Goal: Task Accomplishment & Management: Use online tool/utility

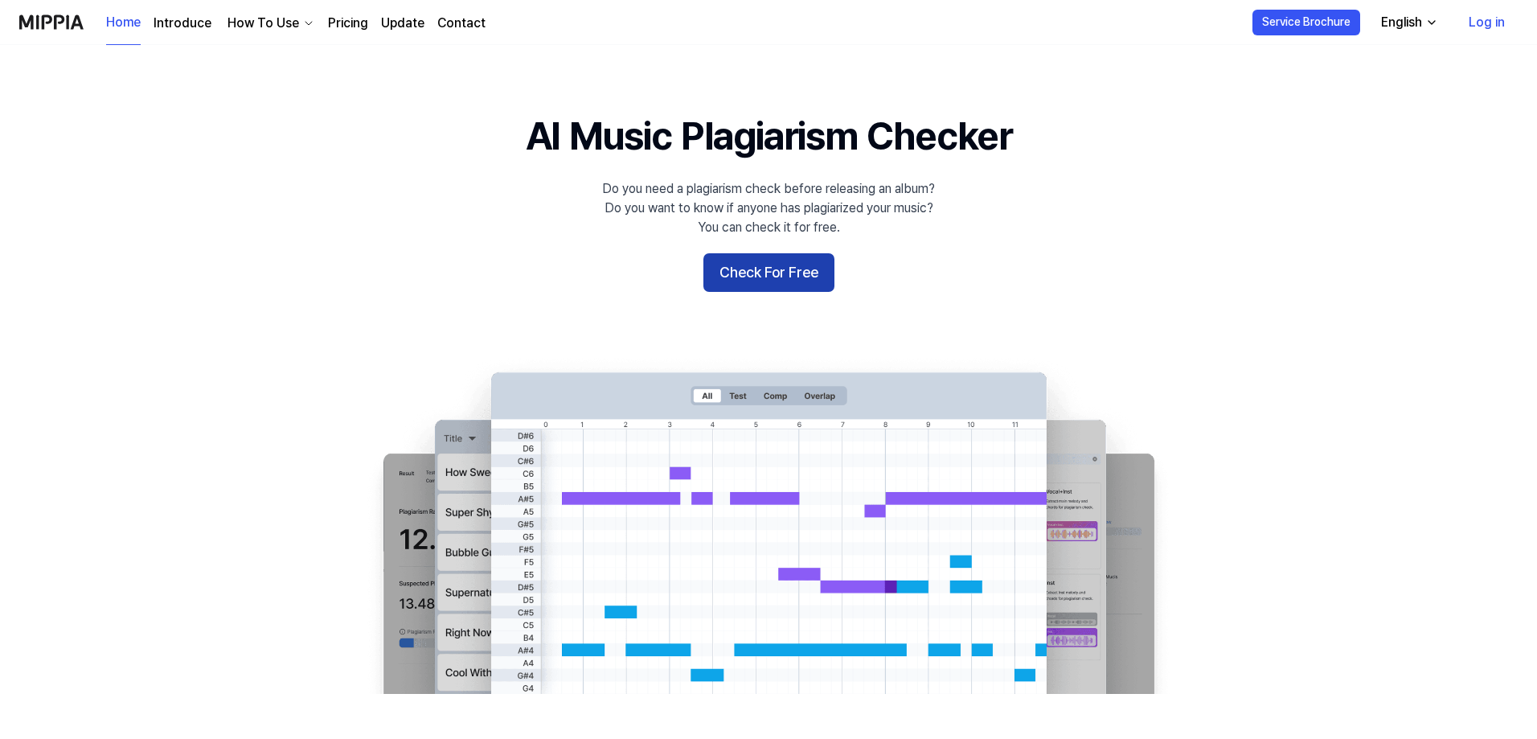
click at [781, 272] on button "Check For Free" at bounding box center [768, 272] width 131 height 39
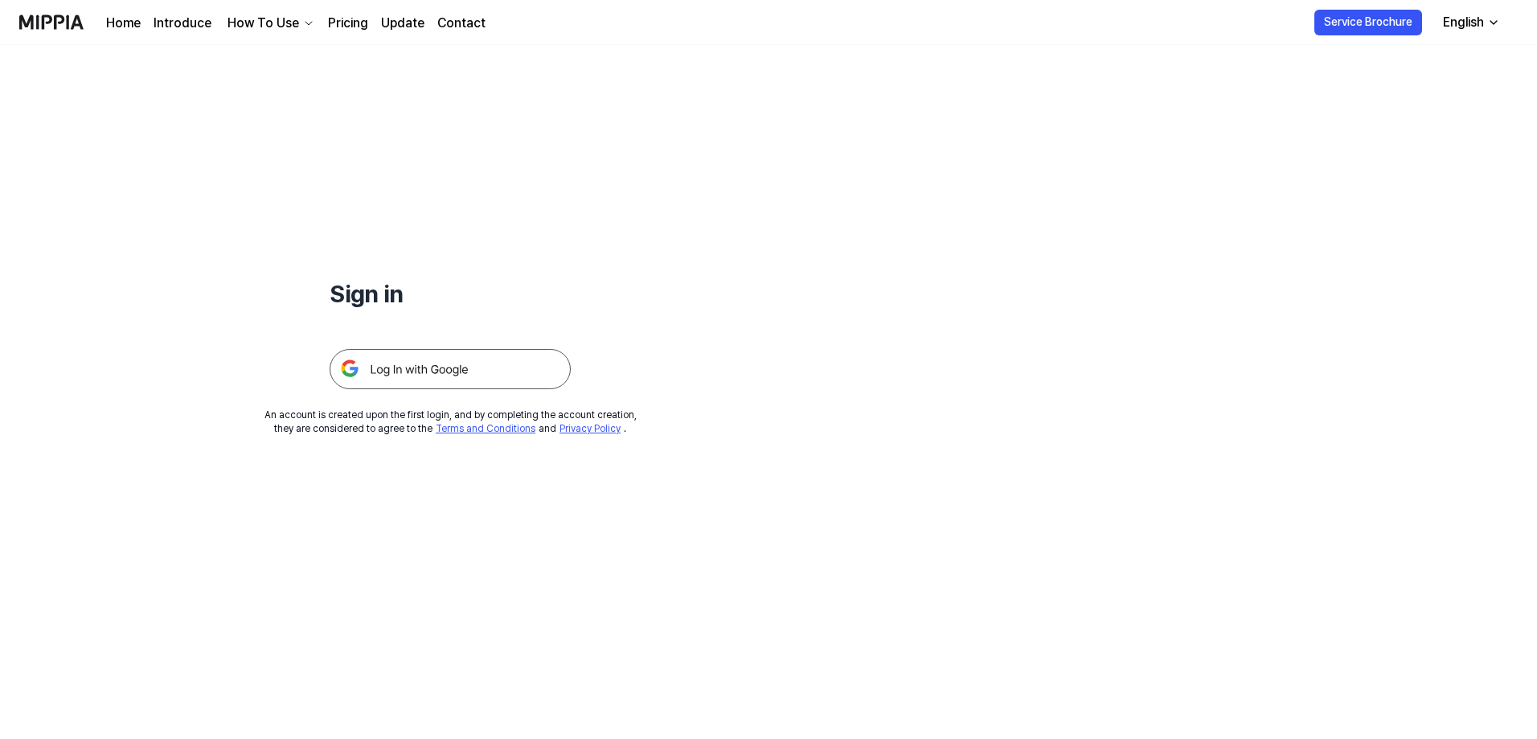
click at [423, 371] on img at bounding box center [450, 369] width 241 height 40
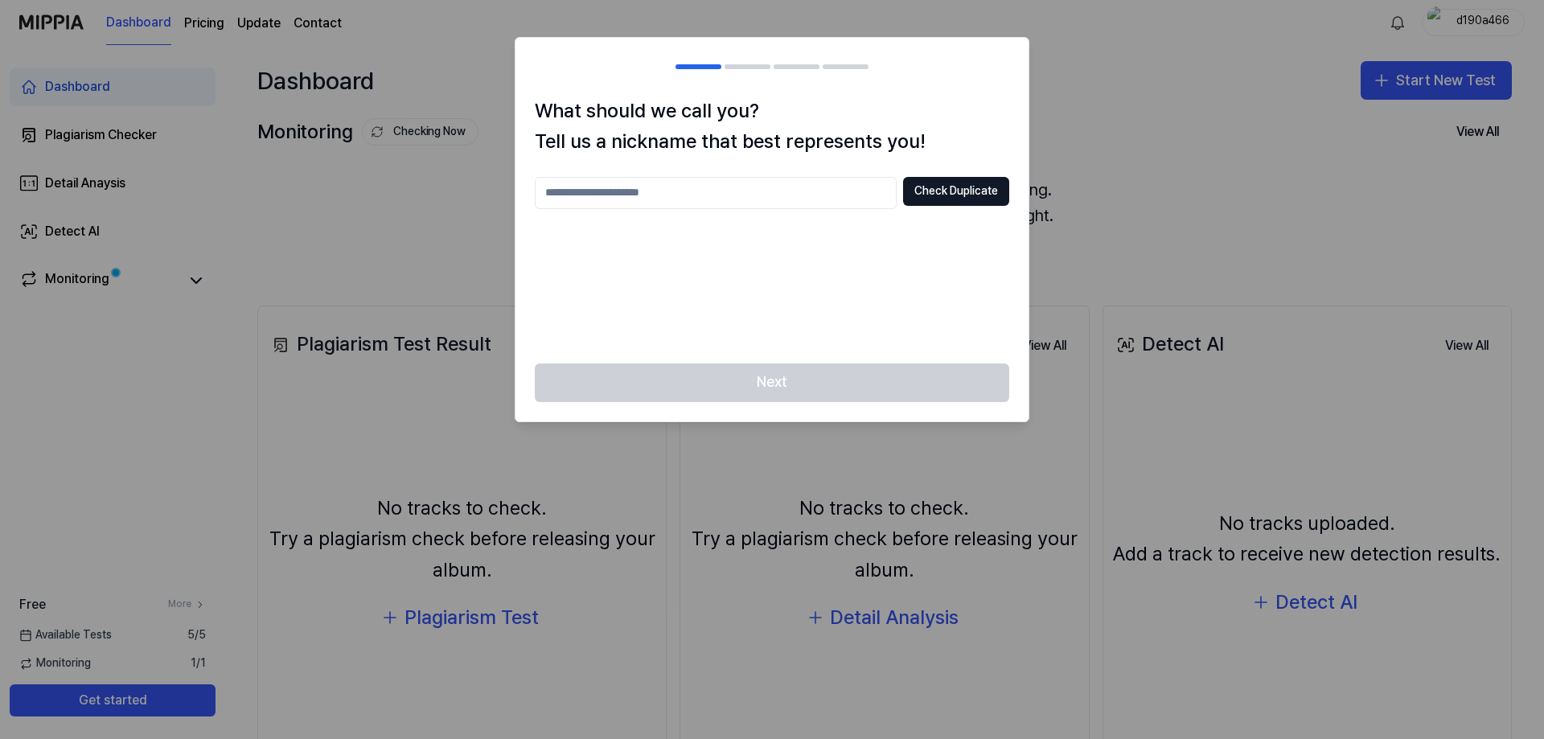
click at [719, 183] on input "text" at bounding box center [716, 193] width 362 height 32
type input "****"
click at [946, 199] on button "Check Duplicate" at bounding box center [956, 191] width 106 height 29
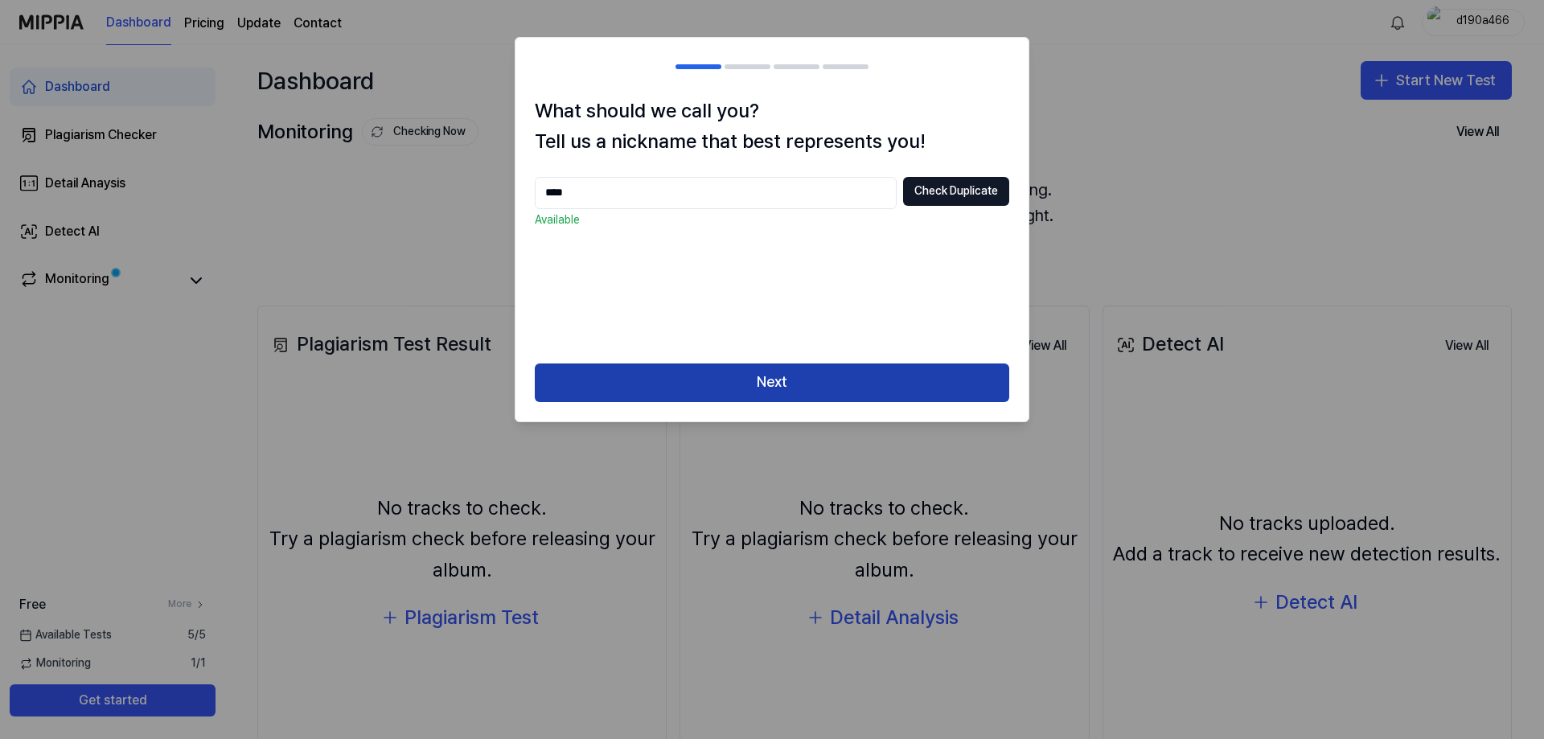
click at [740, 387] on button "Next" at bounding box center [772, 382] width 474 height 39
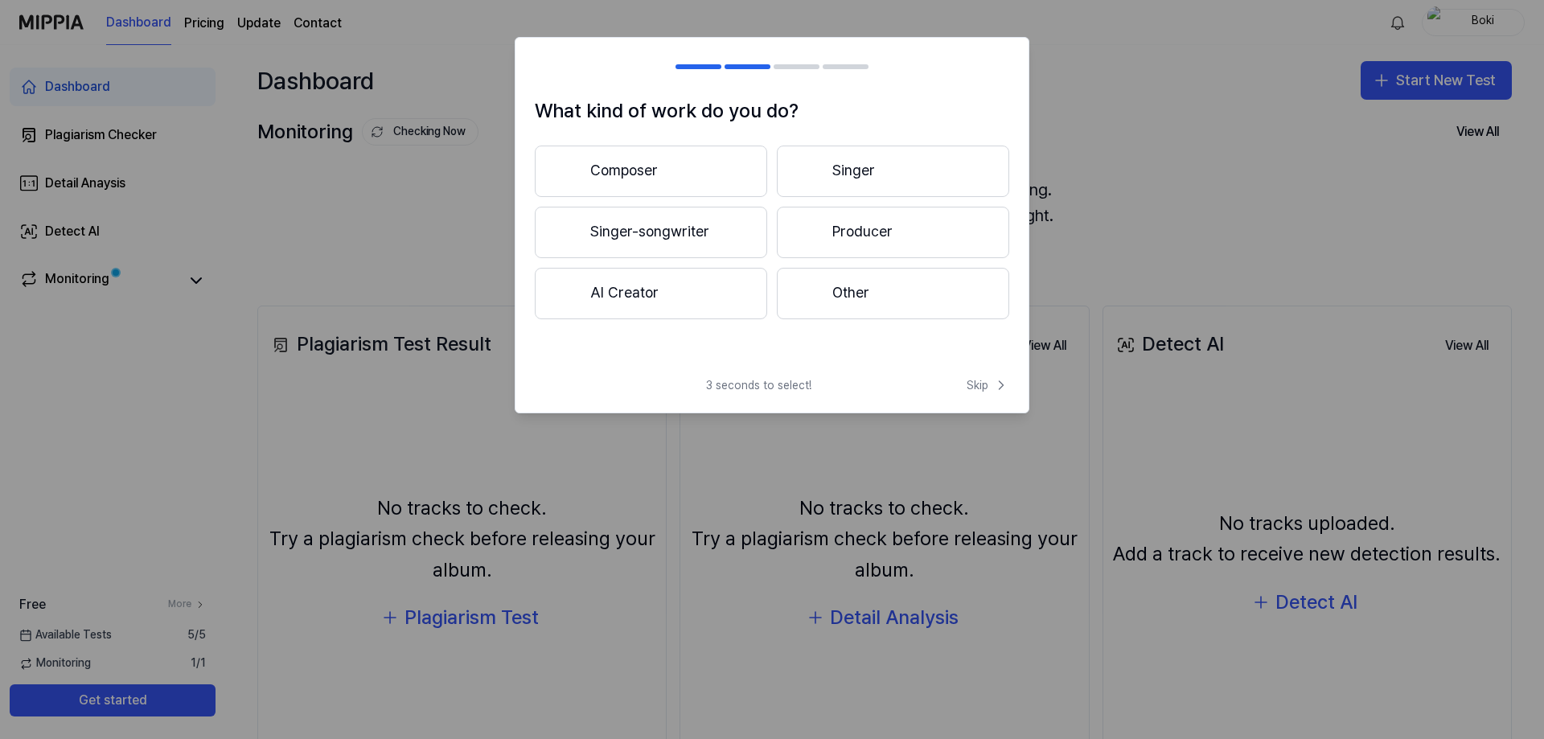
click at [872, 299] on button "Other" at bounding box center [893, 293] width 232 height 51
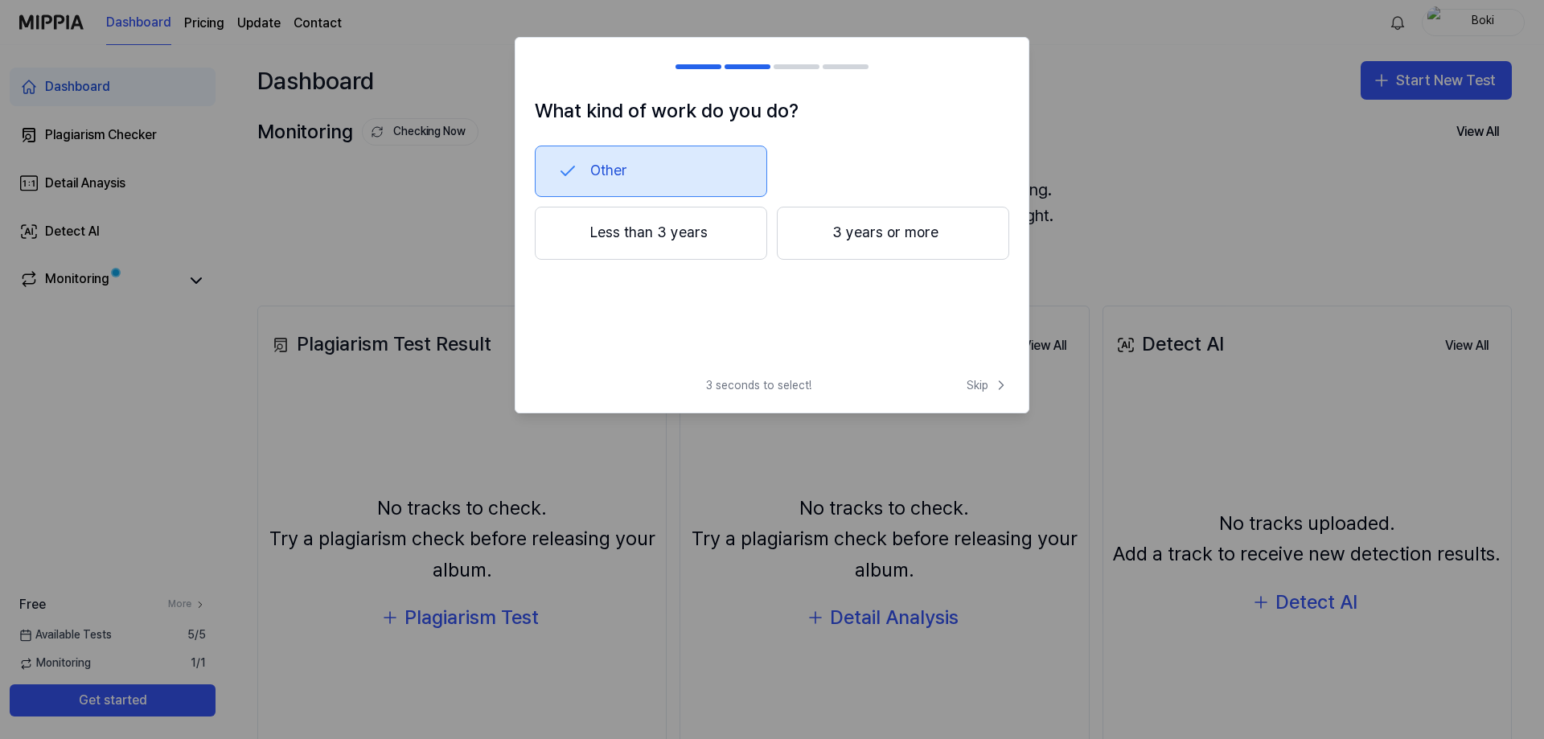
click at [743, 241] on button "Less than 3 years" at bounding box center [651, 233] width 232 height 53
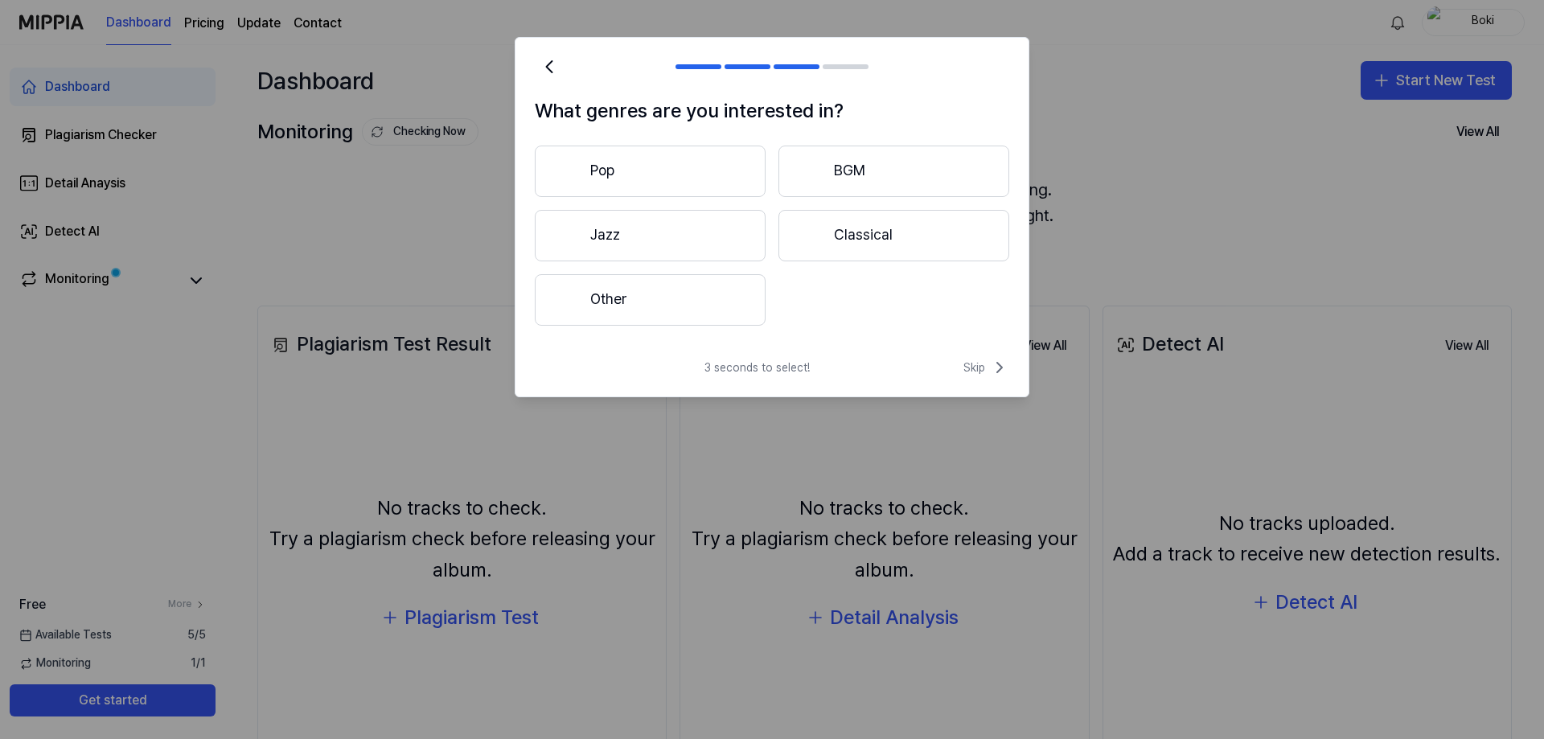
click at [678, 301] on button "Other" at bounding box center [650, 299] width 231 height 51
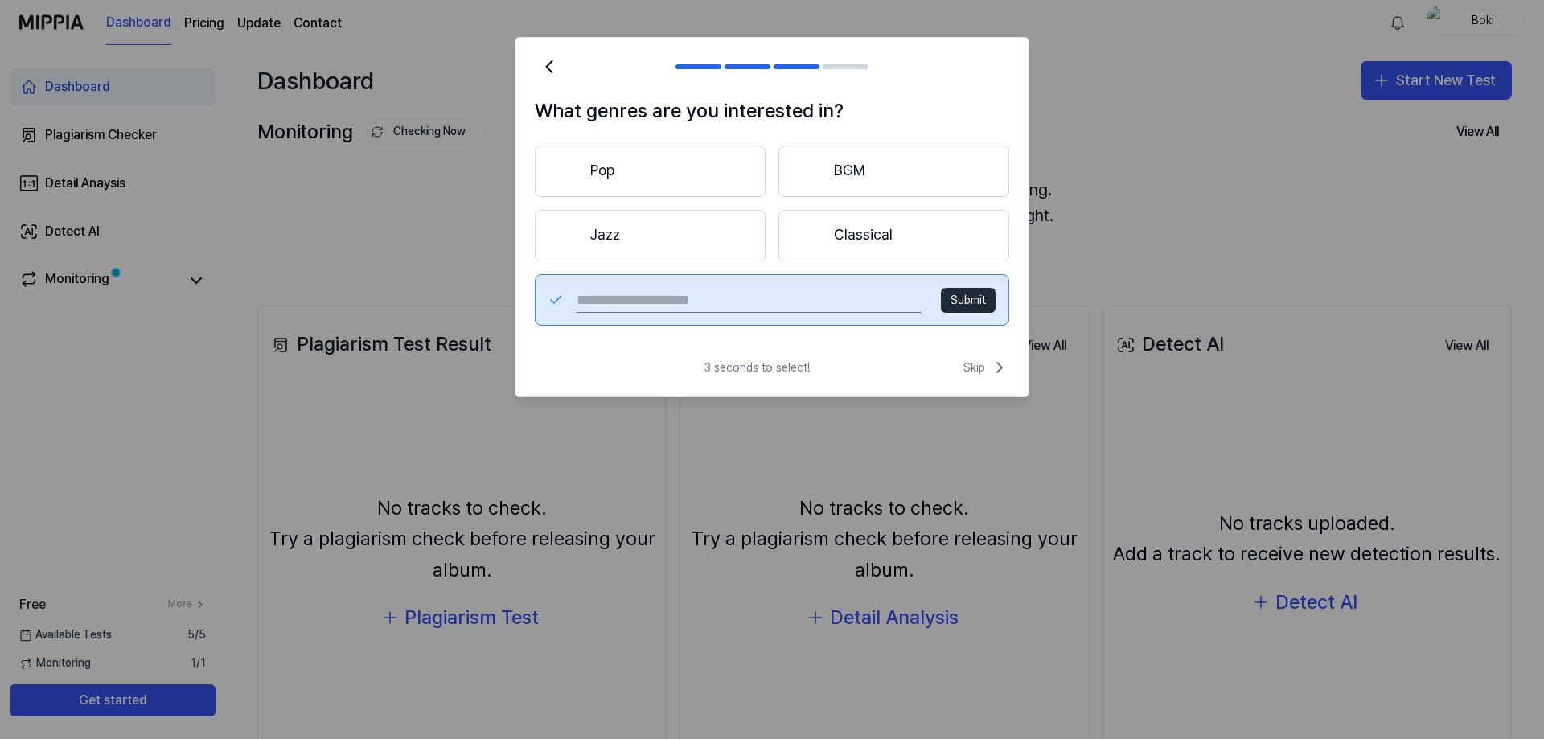
click at [745, 310] on input "text" at bounding box center [748, 300] width 345 height 26
type input "*****"
click at [972, 297] on button "Submit" at bounding box center [968, 301] width 55 height 26
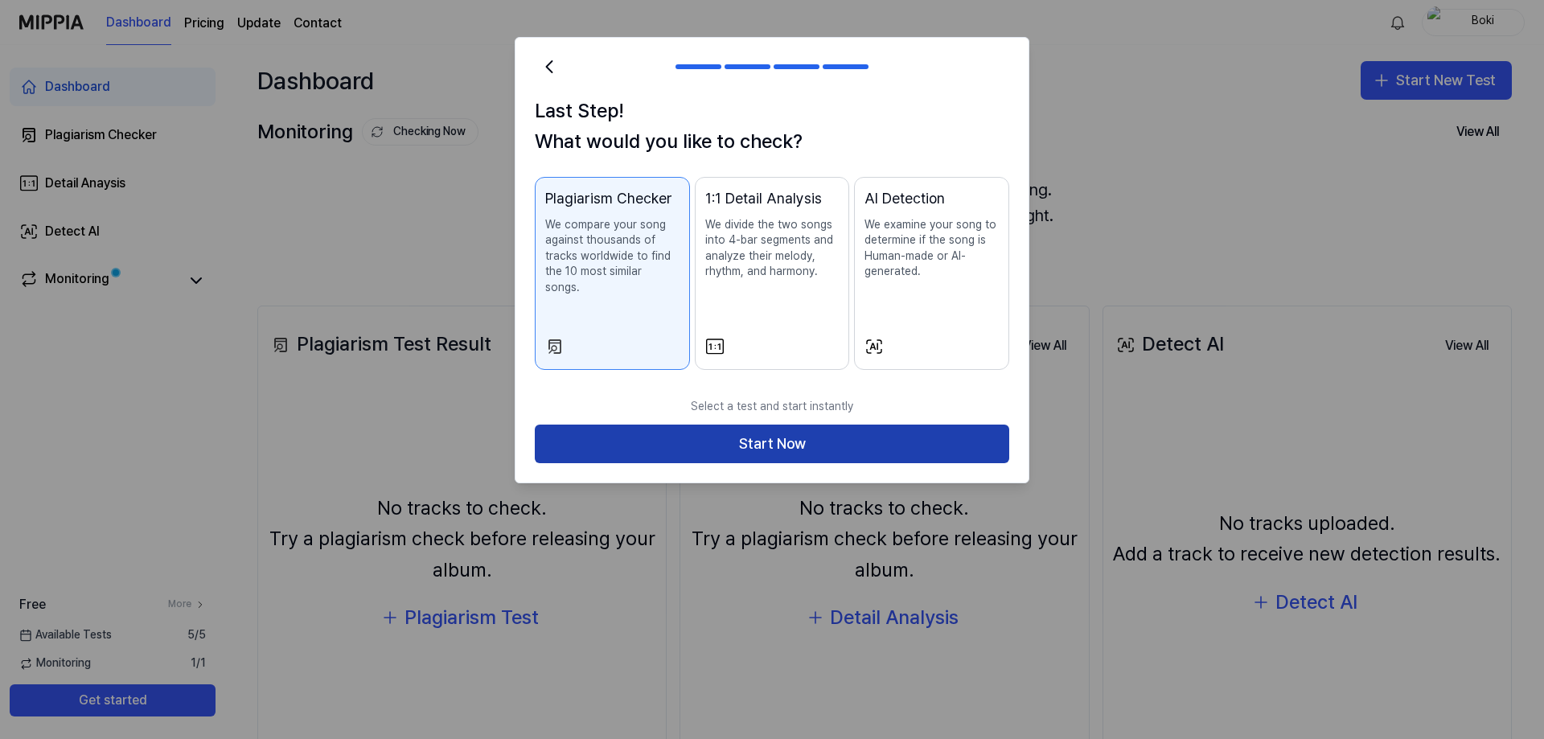
click at [793, 433] on button "Start Now" at bounding box center [772, 444] width 474 height 39
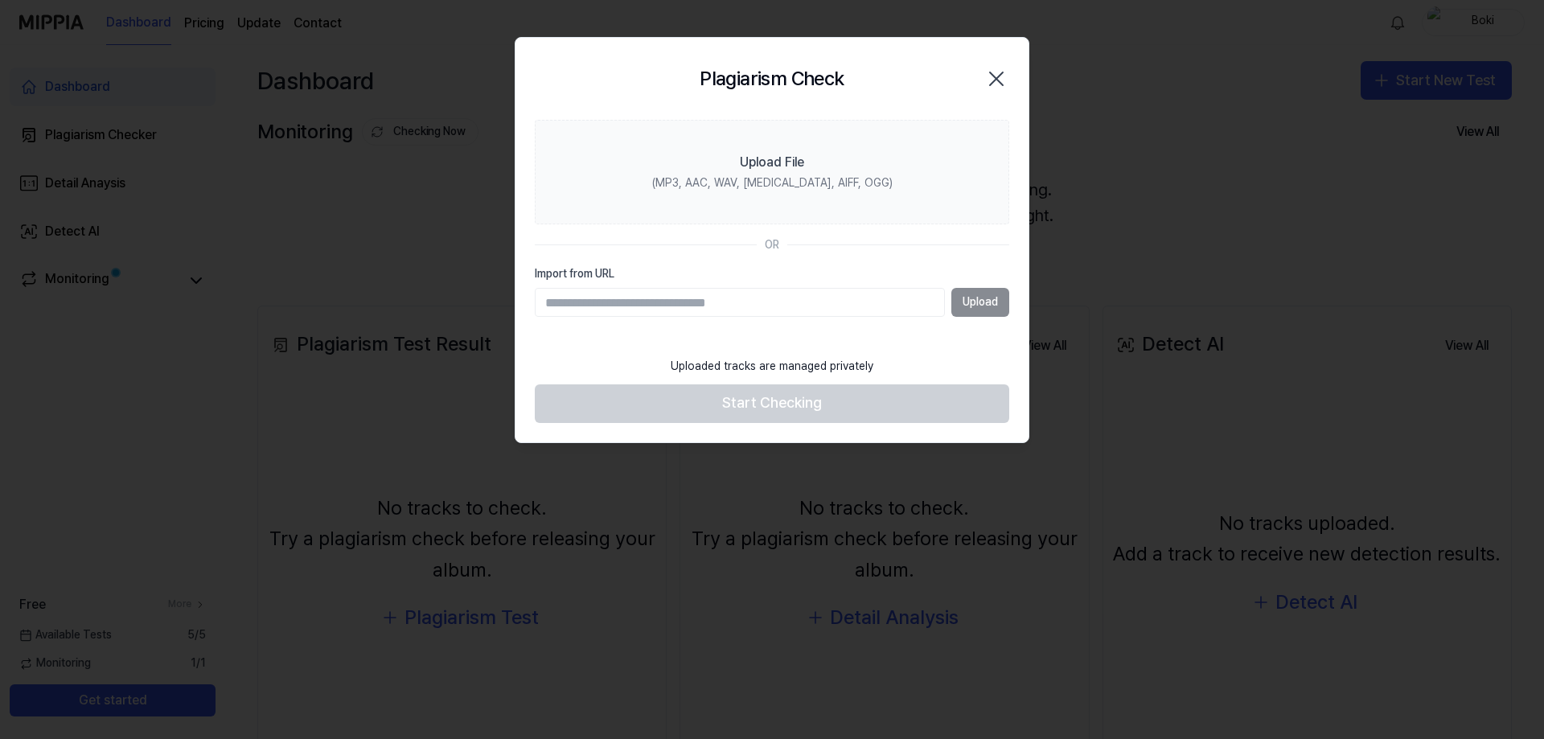
paste input "**********"
type input "**********"
click at [976, 301] on button "Upload" at bounding box center [980, 302] width 58 height 29
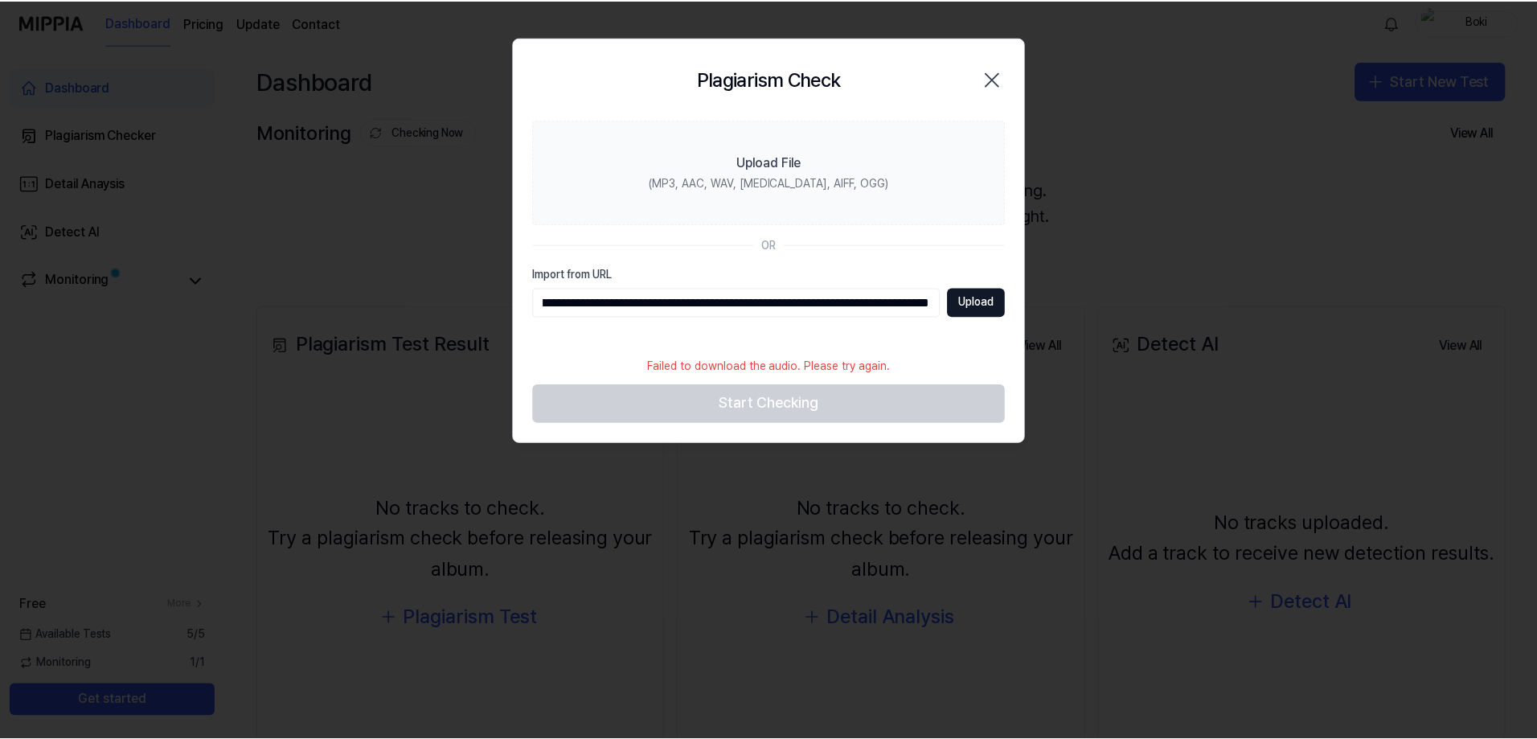
scroll to position [0, 0]
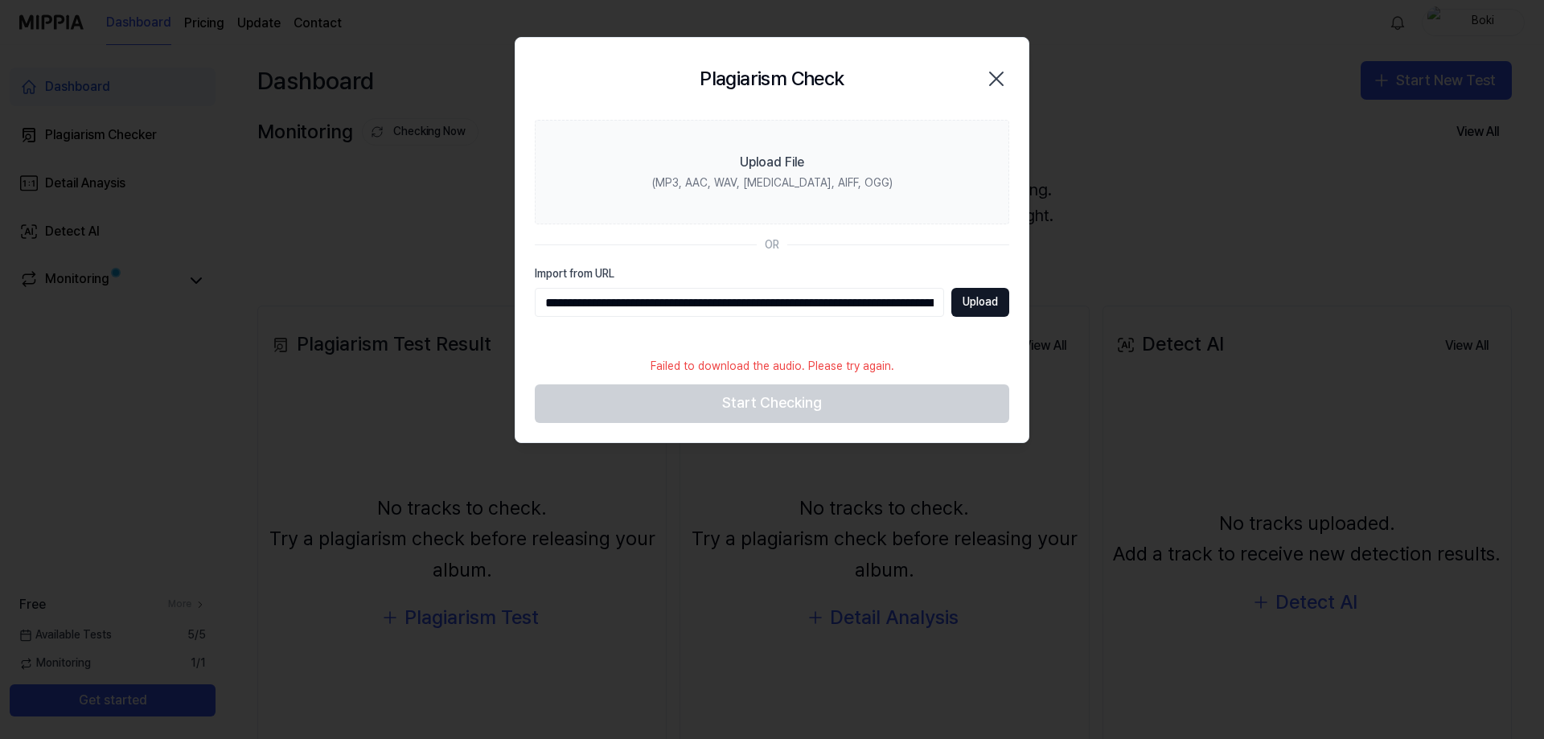
drag, startPoint x: 765, startPoint y: 301, endPoint x: 328, endPoint y: 297, distance: 437.4
click at [328, 297] on body "**********" at bounding box center [772, 369] width 1544 height 739
type input "**********"
click at [994, 297] on button "Upload" at bounding box center [980, 302] width 58 height 29
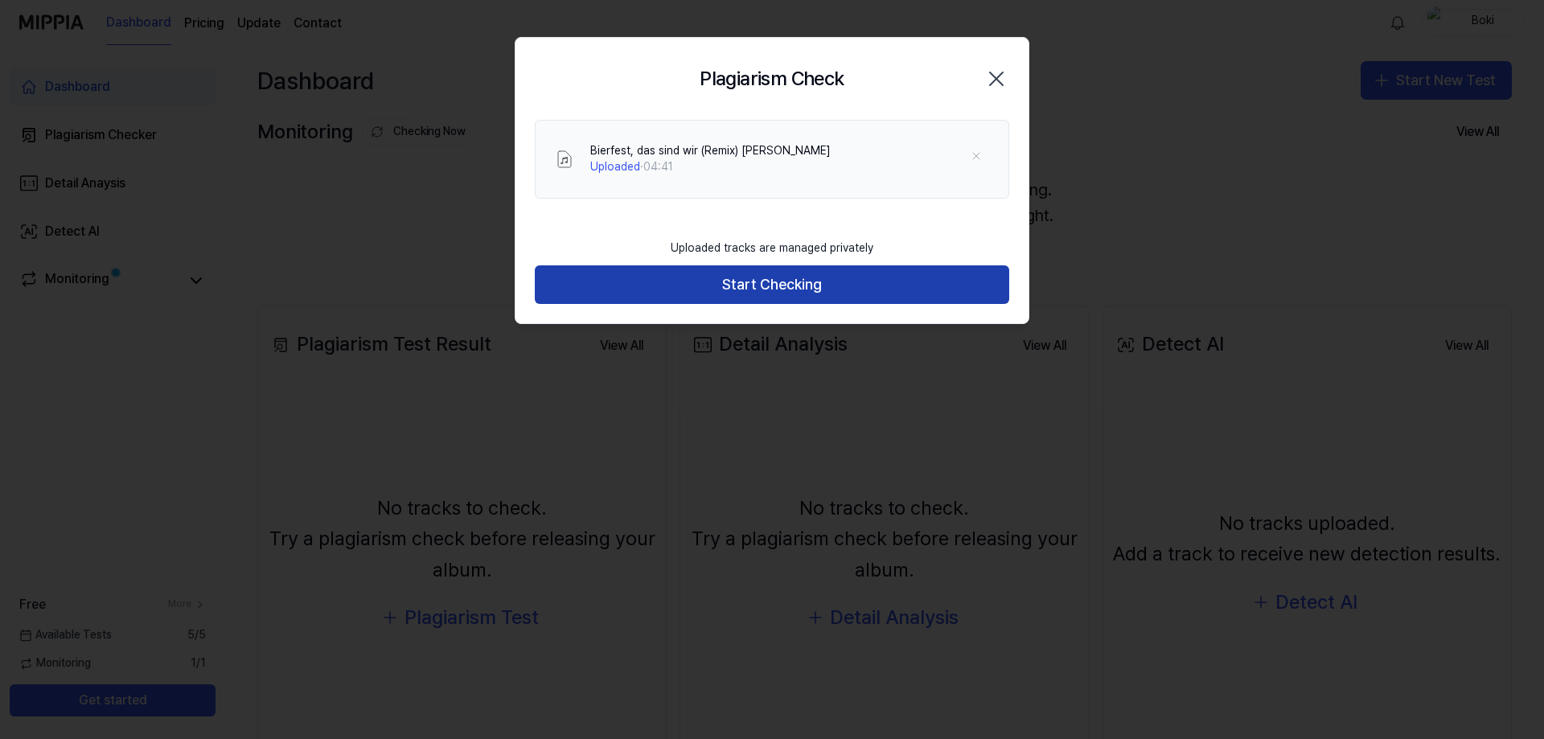
click at [810, 289] on button "Start Checking" at bounding box center [772, 284] width 474 height 39
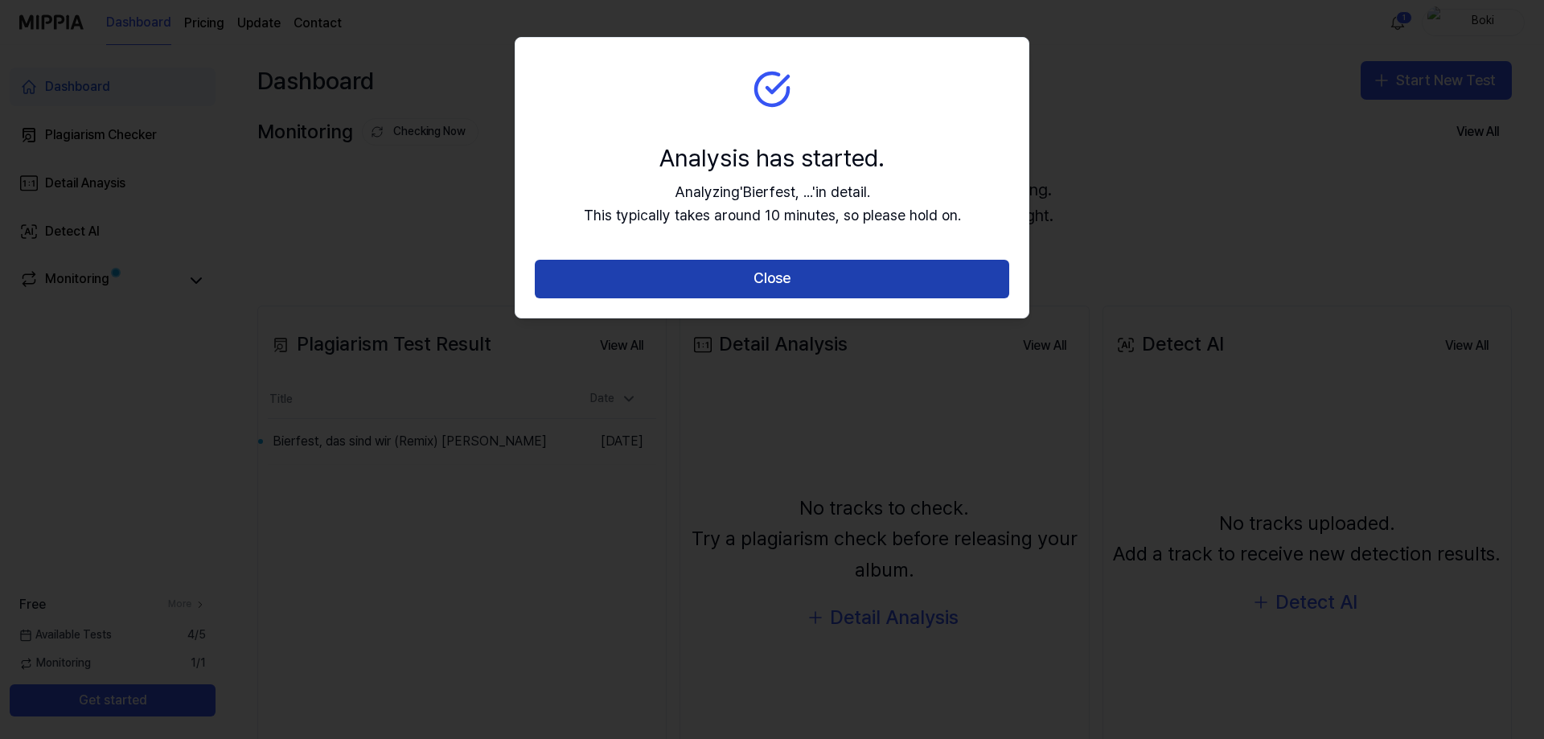
click at [780, 291] on button "Close" at bounding box center [772, 279] width 474 height 39
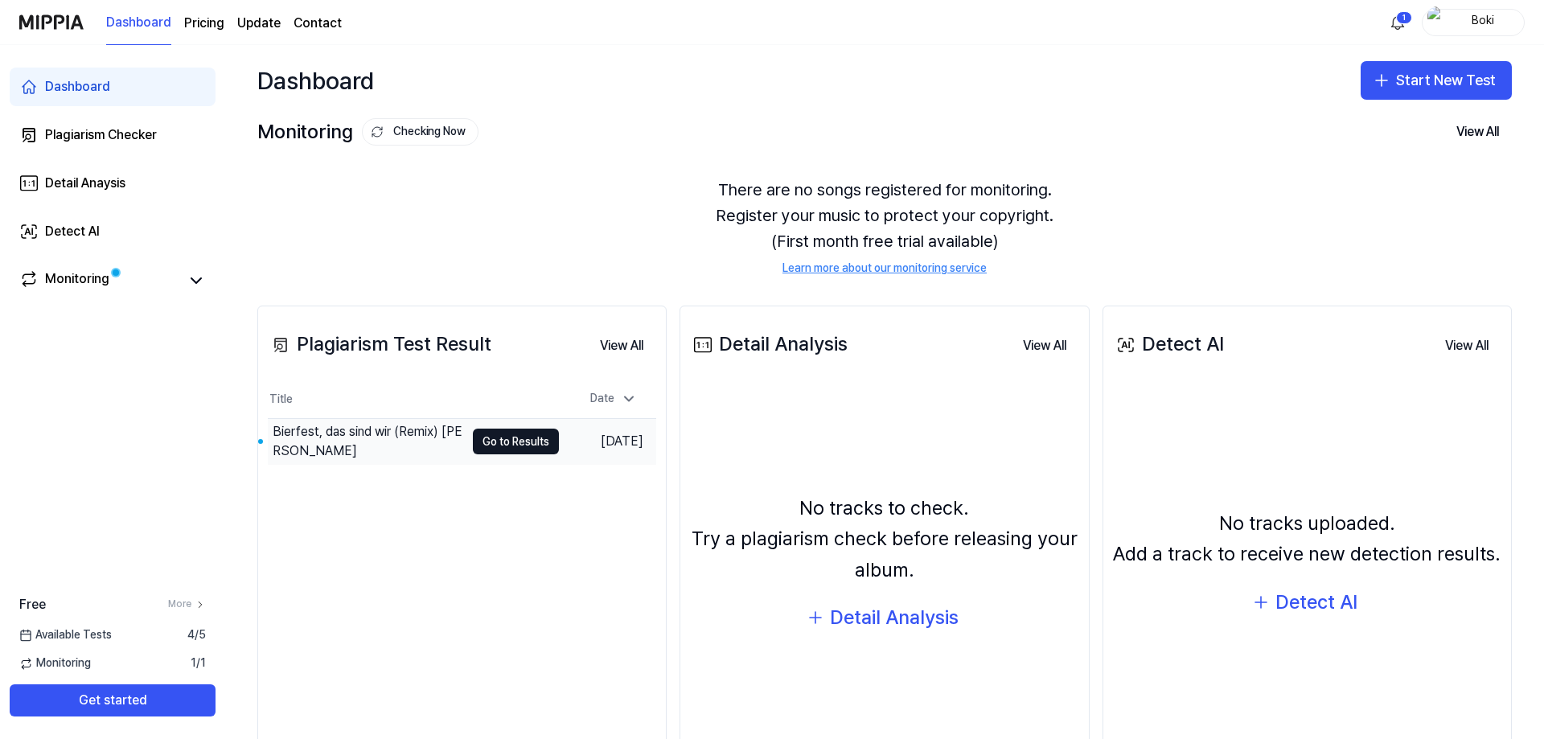
click at [416, 441] on div "Bierfest, das sind wir (Remix) Sa Lieblich" at bounding box center [369, 441] width 192 height 39
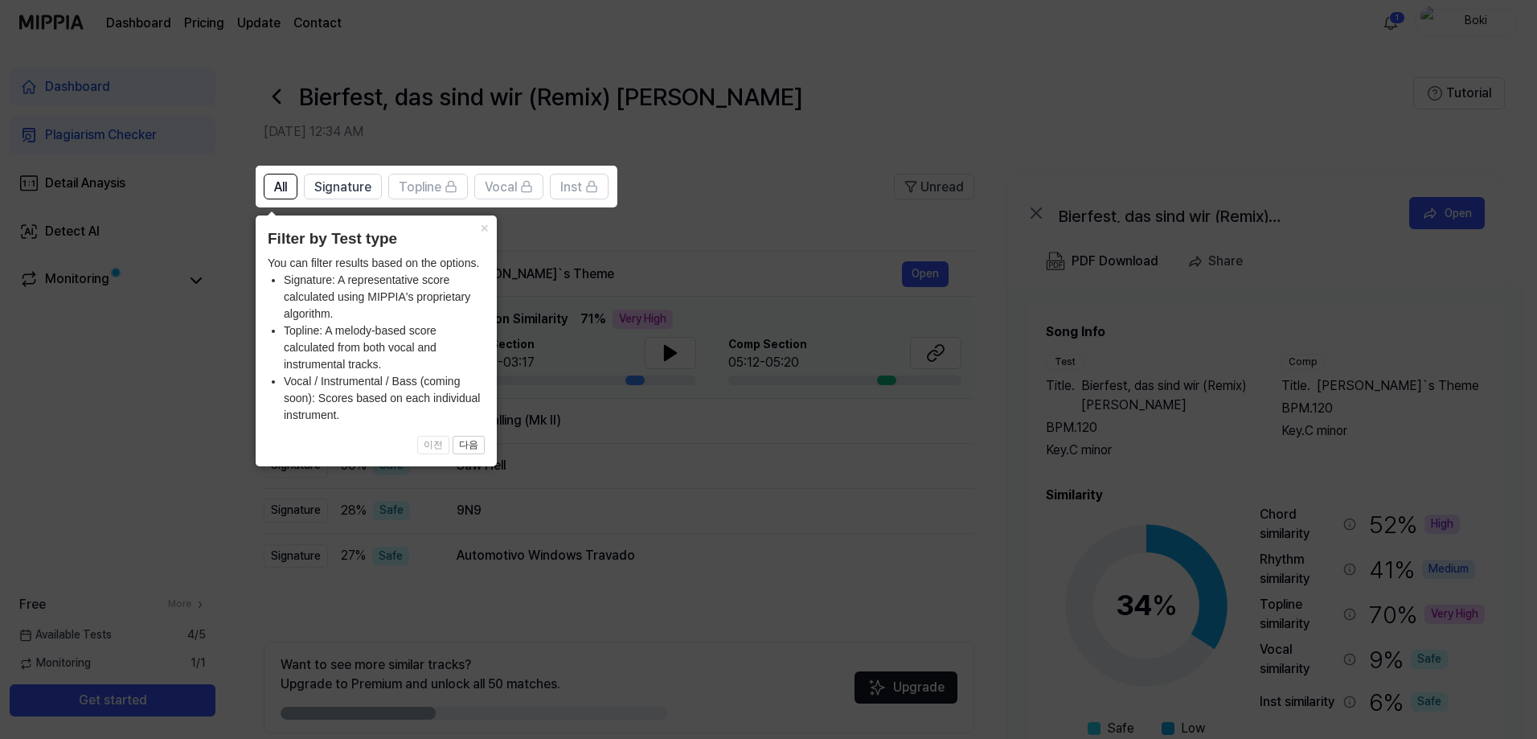
click at [122, 422] on icon at bounding box center [772, 369] width 1544 height 739
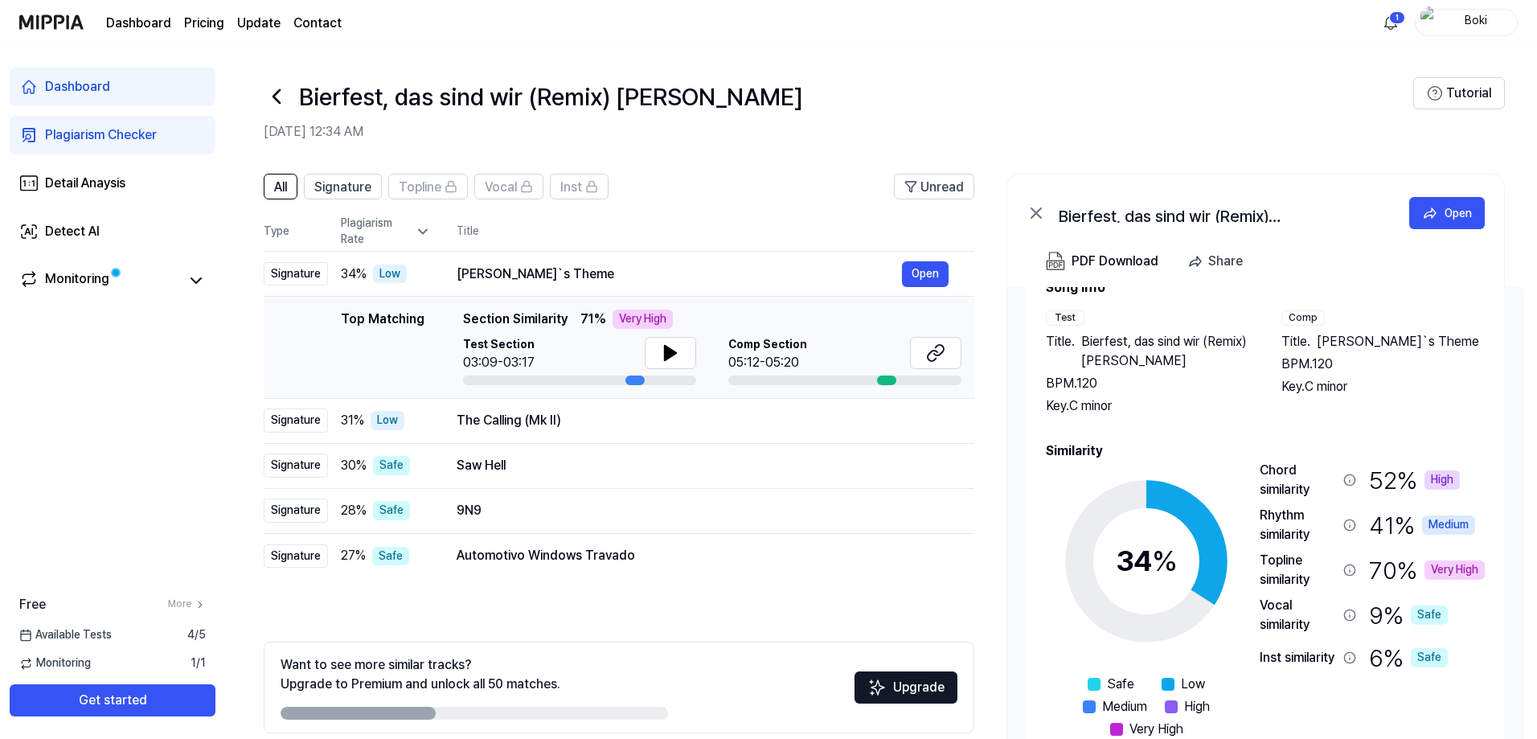
scroll to position [68, 0]
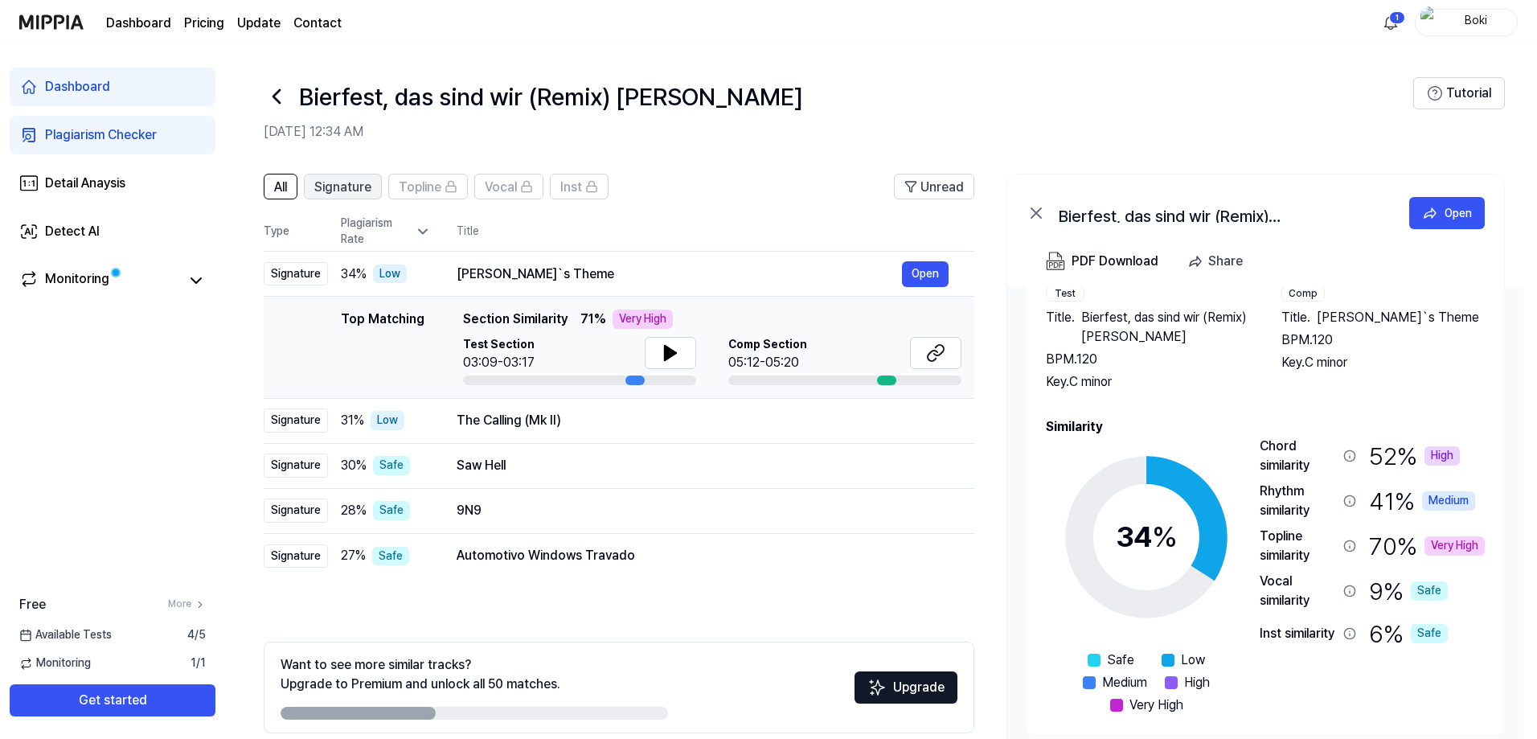
click at [370, 191] on span "Signature" at bounding box center [342, 187] width 57 height 19
click at [285, 191] on span "All" at bounding box center [280, 187] width 13 height 19
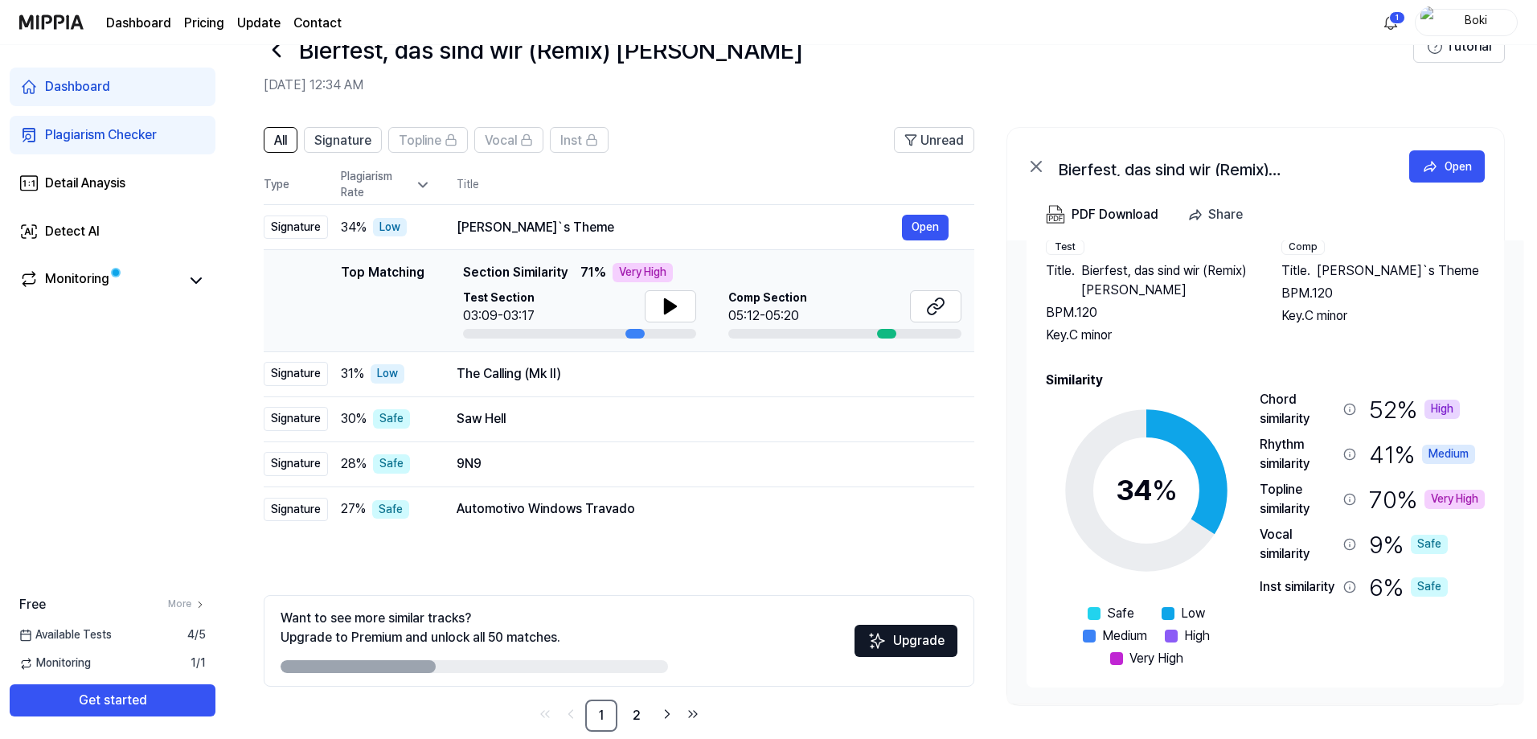
scroll to position [72, 0]
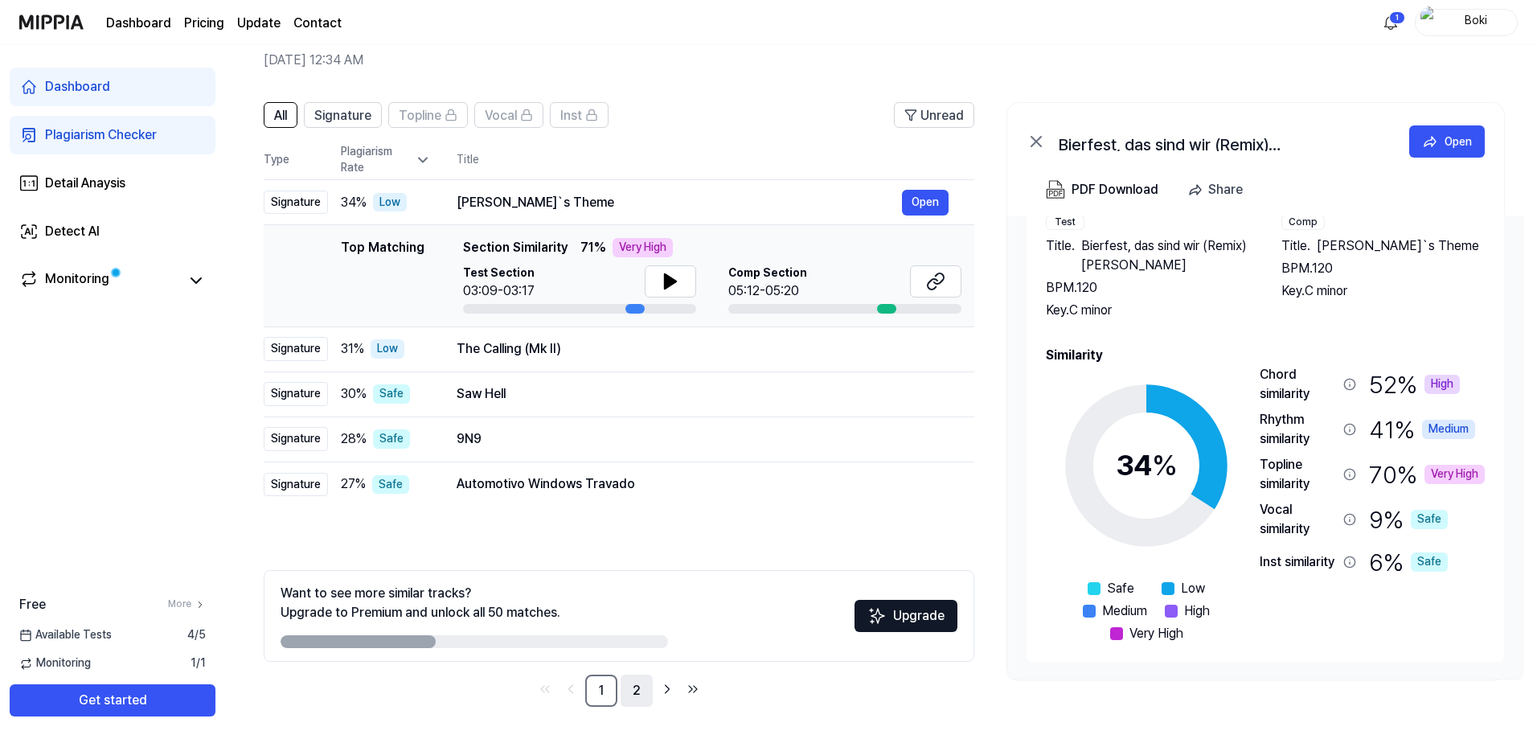
click at [648, 689] on link "2" at bounding box center [637, 691] width 32 height 32
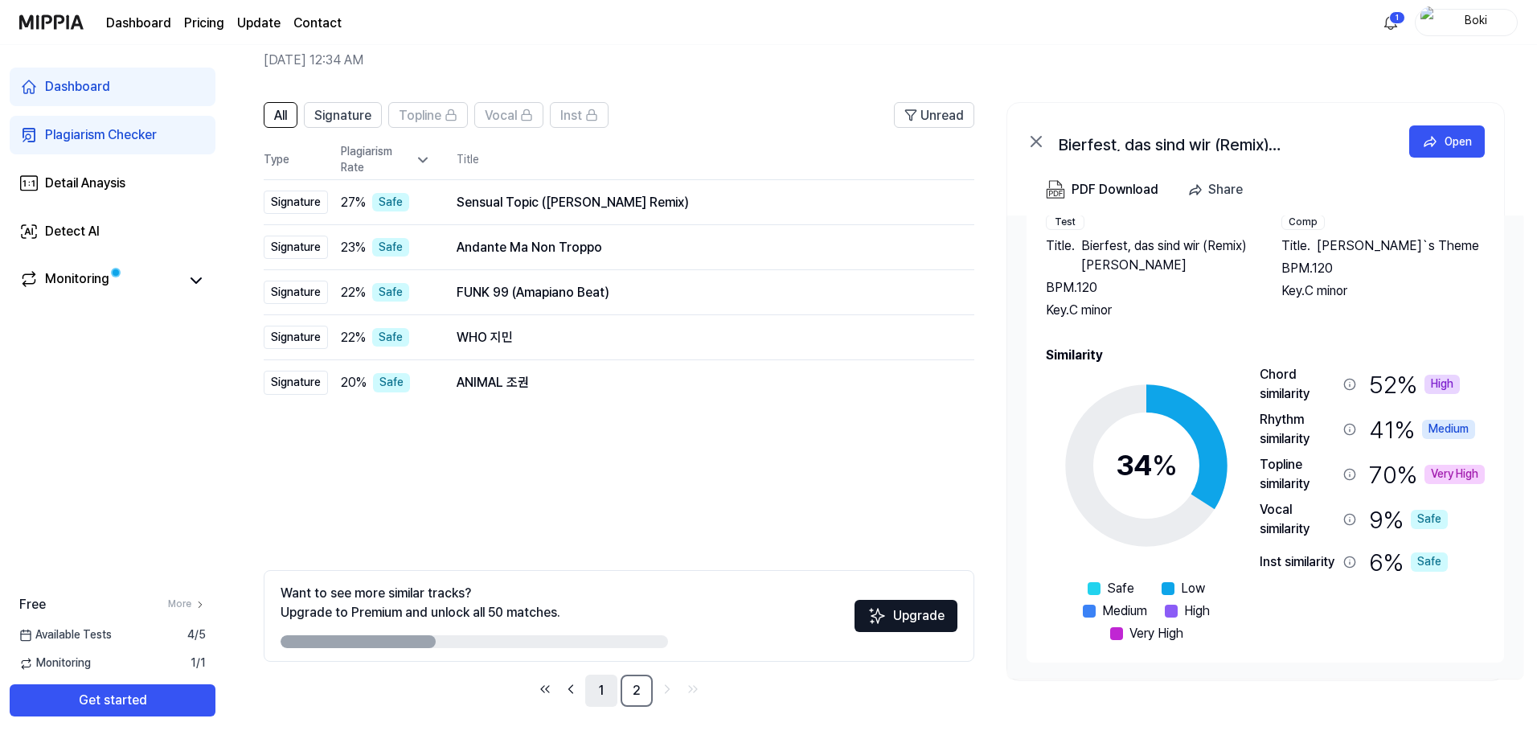
click at [593, 687] on link "1" at bounding box center [601, 691] width 32 height 32
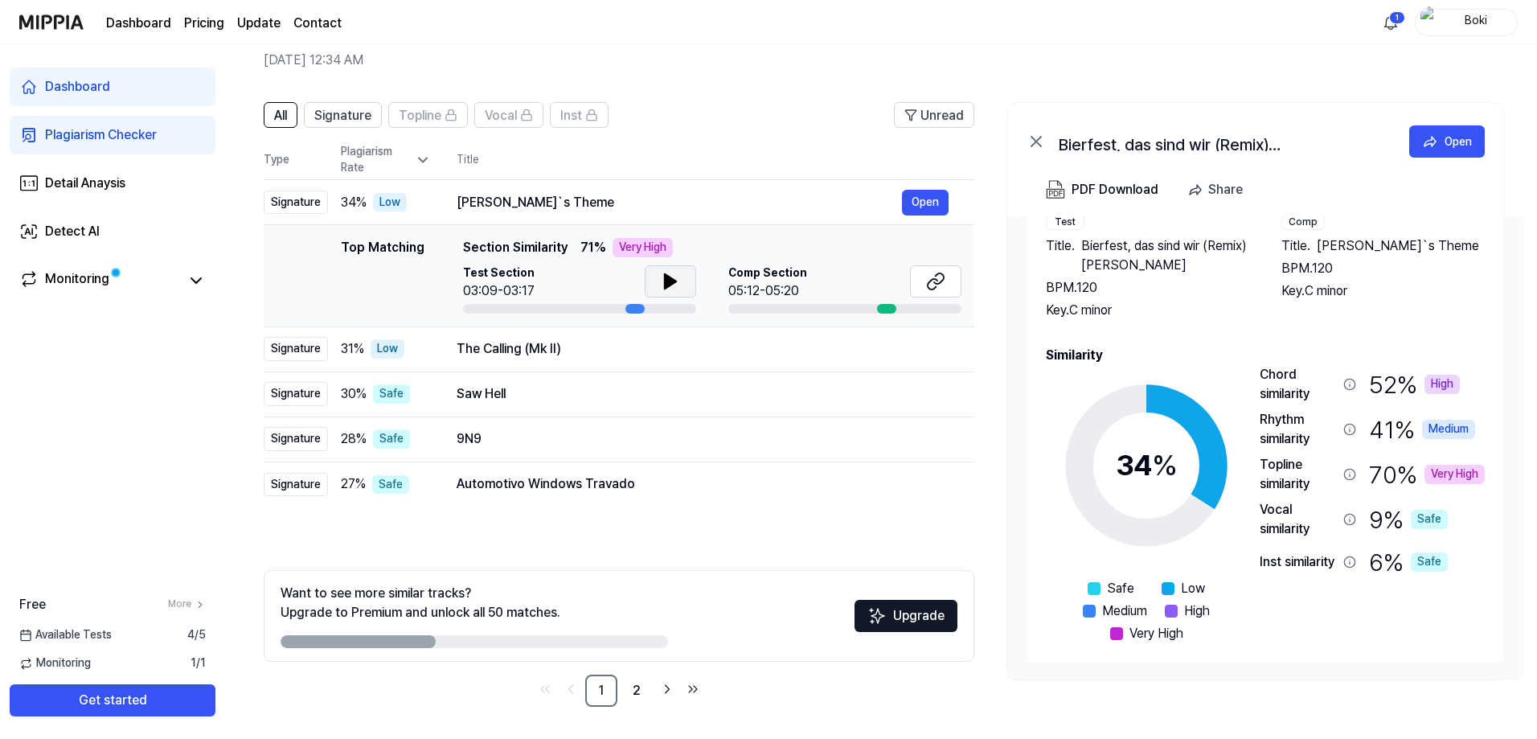
click at [662, 280] on icon at bounding box center [670, 281] width 19 height 19
click at [663, 280] on icon at bounding box center [670, 281] width 19 height 19
click at [665, 280] on icon at bounding box center [670, 281] width 11 height 14
click at [663, 280] on icon at bounding box center [670, 281] width 19 height 19
click at [665, 280] on icon at bounding box center [670, 281] width 11 height 14
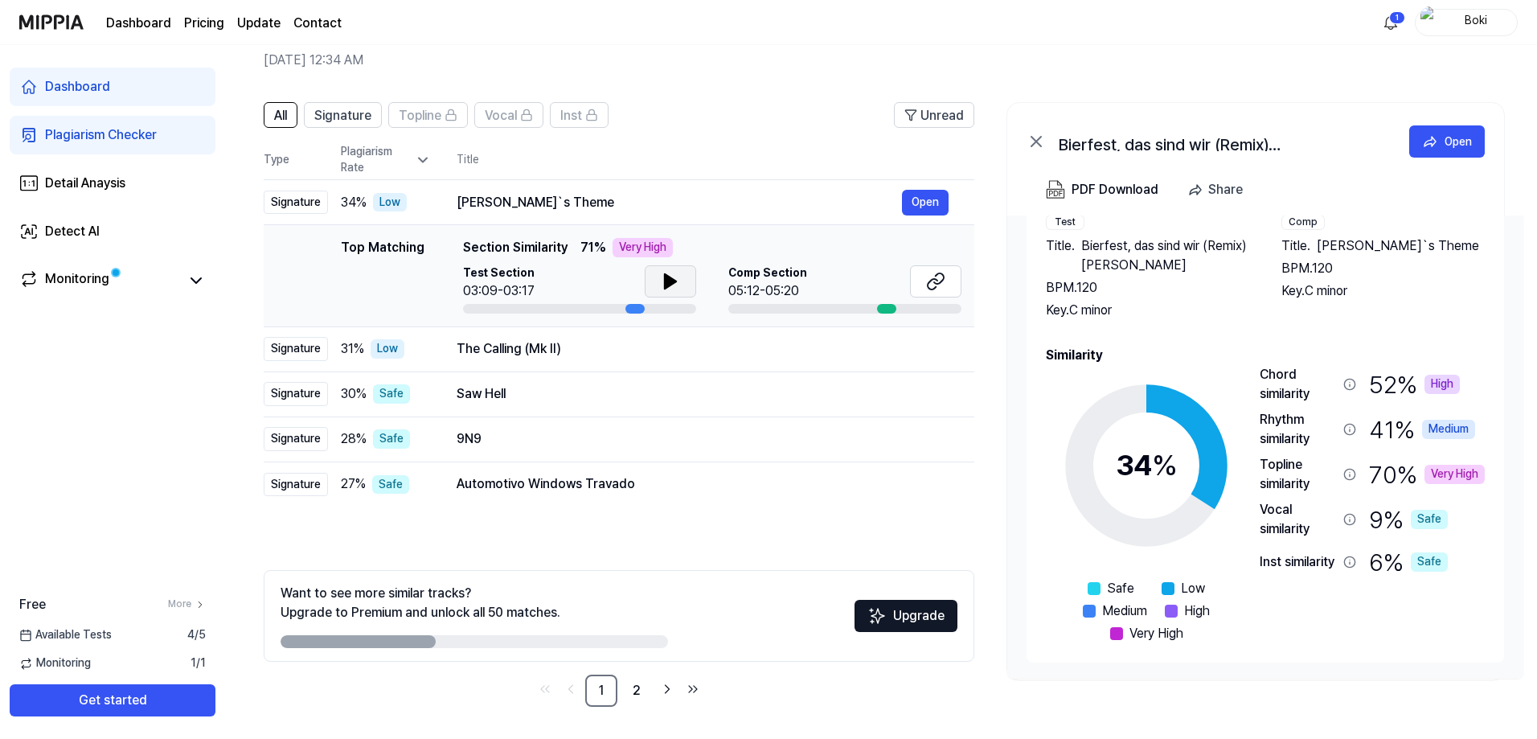
click at [665, 277] on icon at bounding box center [670, 281] width 11 height 14
click at [77, 76] on link "Dashboard" at bounding box center [113, 87] width 206 height 39
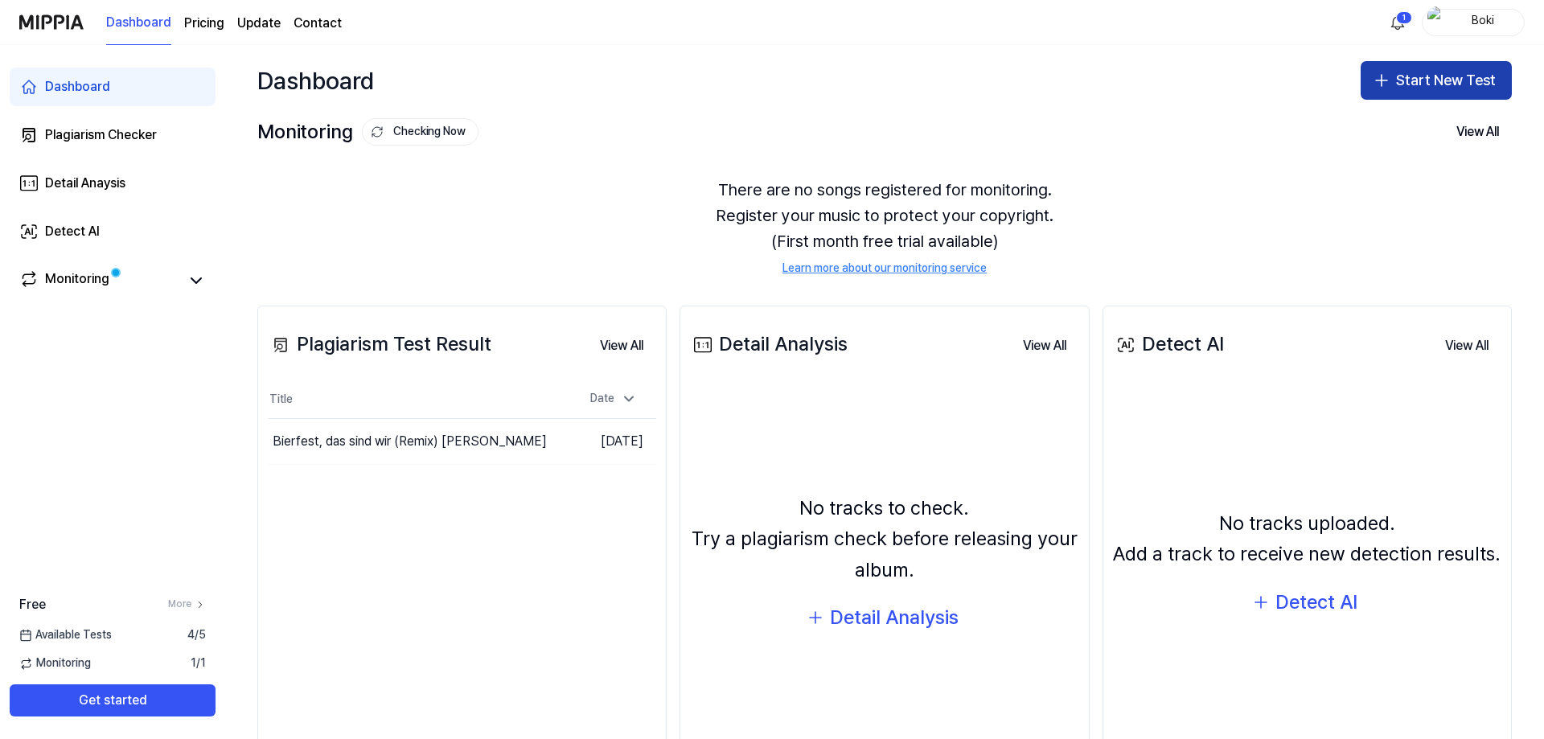
click at [1413, 88] on button "Start New Test" at bounding box center [1435, 80] width 151 height 39
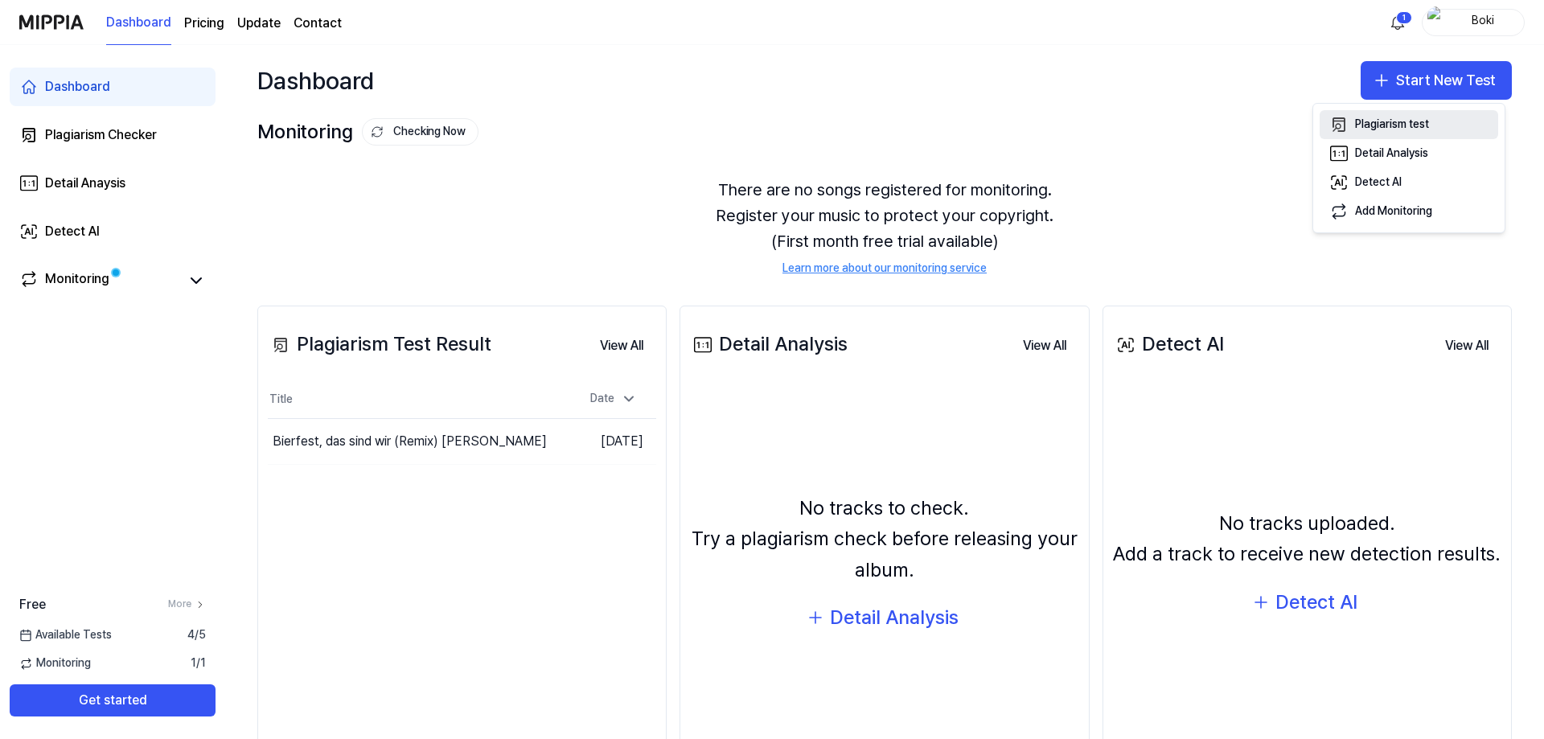
click at [1411, 125] on div "Plagiarism test" at bounding box center [1392, 125] width 74 height 16
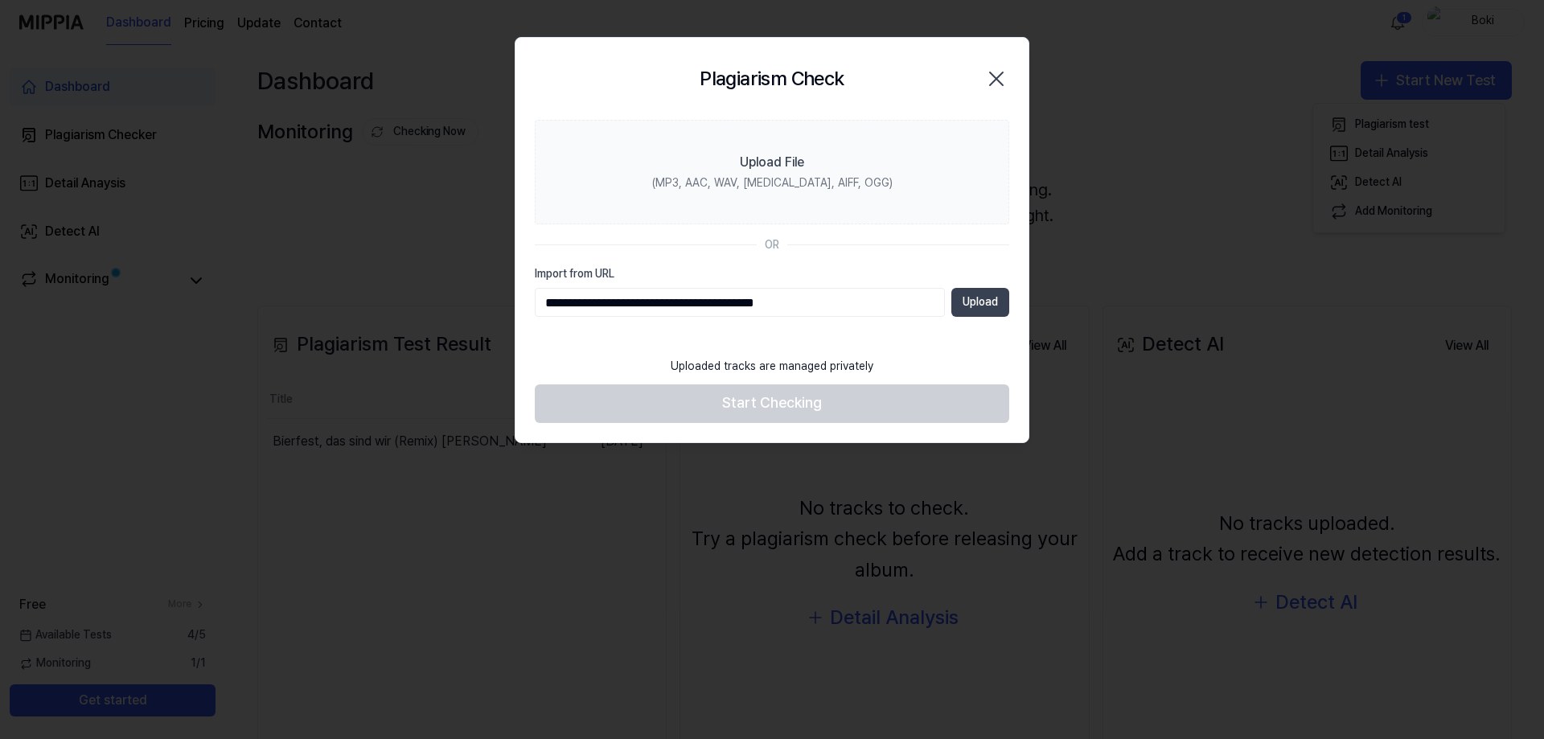
type input "**********"
click at [975, 310] on button "Upload" at bounding box center [980, 302] width 58 height 29
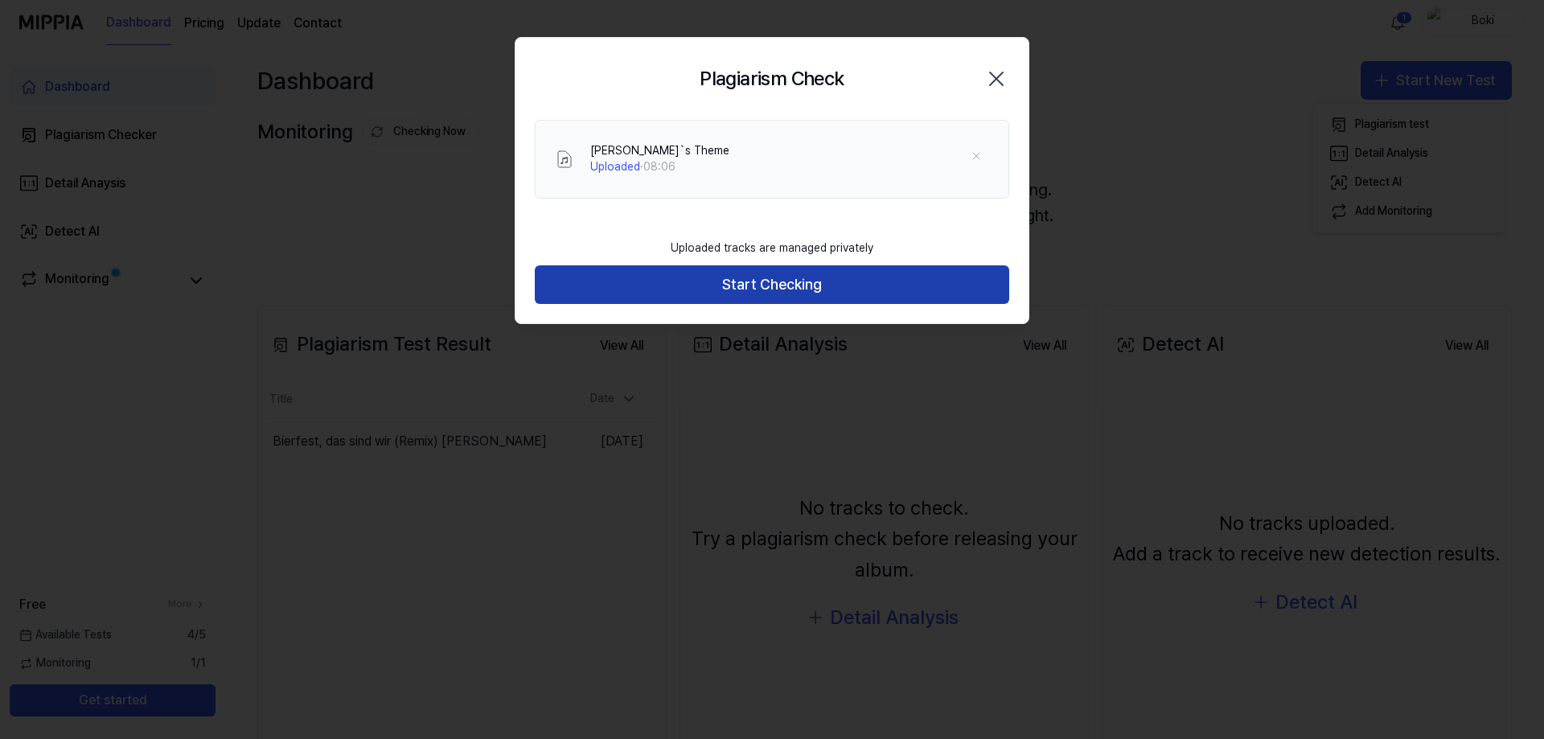
click at [790, 282] on button "Start Checking" at bounding box center [772, 284] width 474 height 39
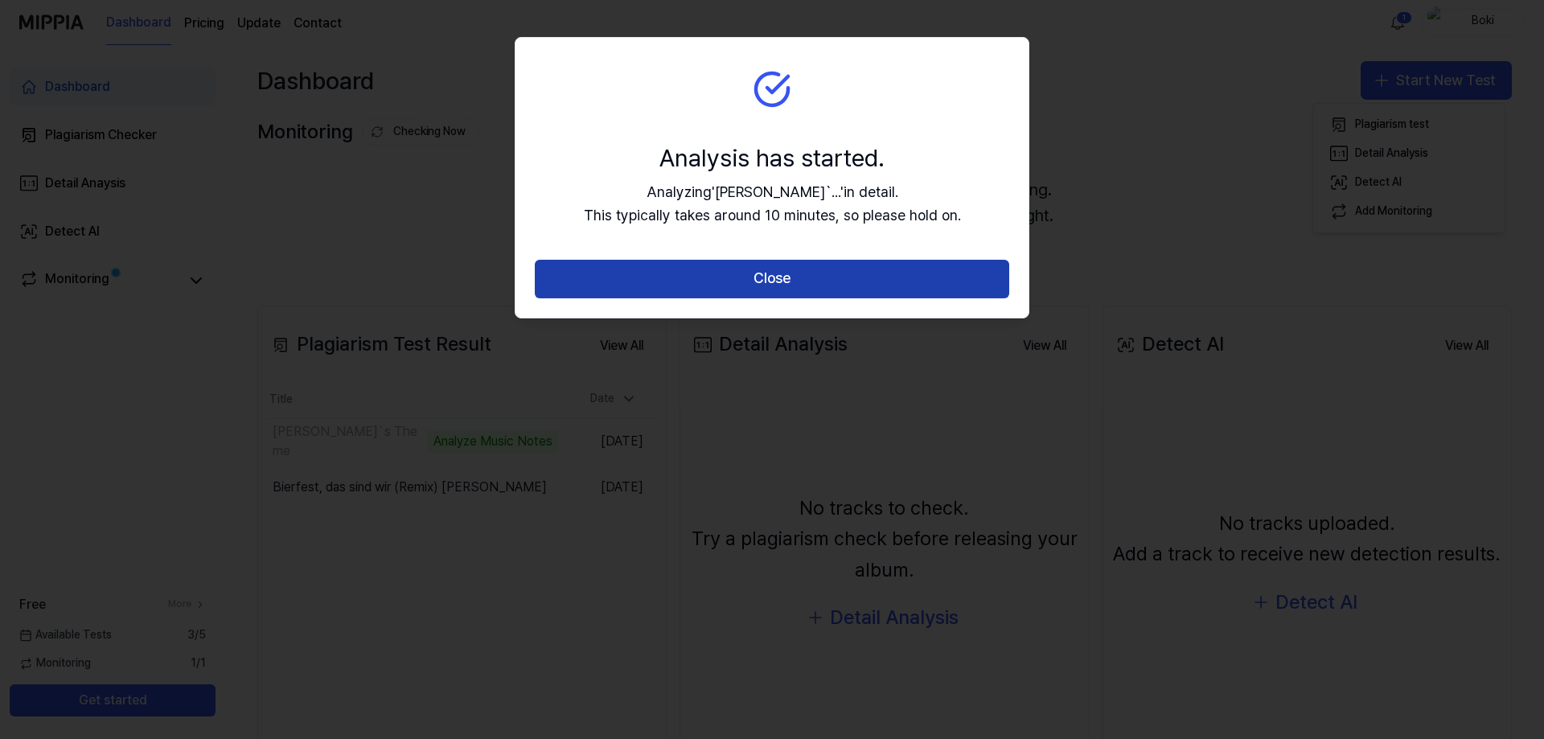
click at [762, 260] on button "Close" at bounding box center [772, 279] width 474 height 39
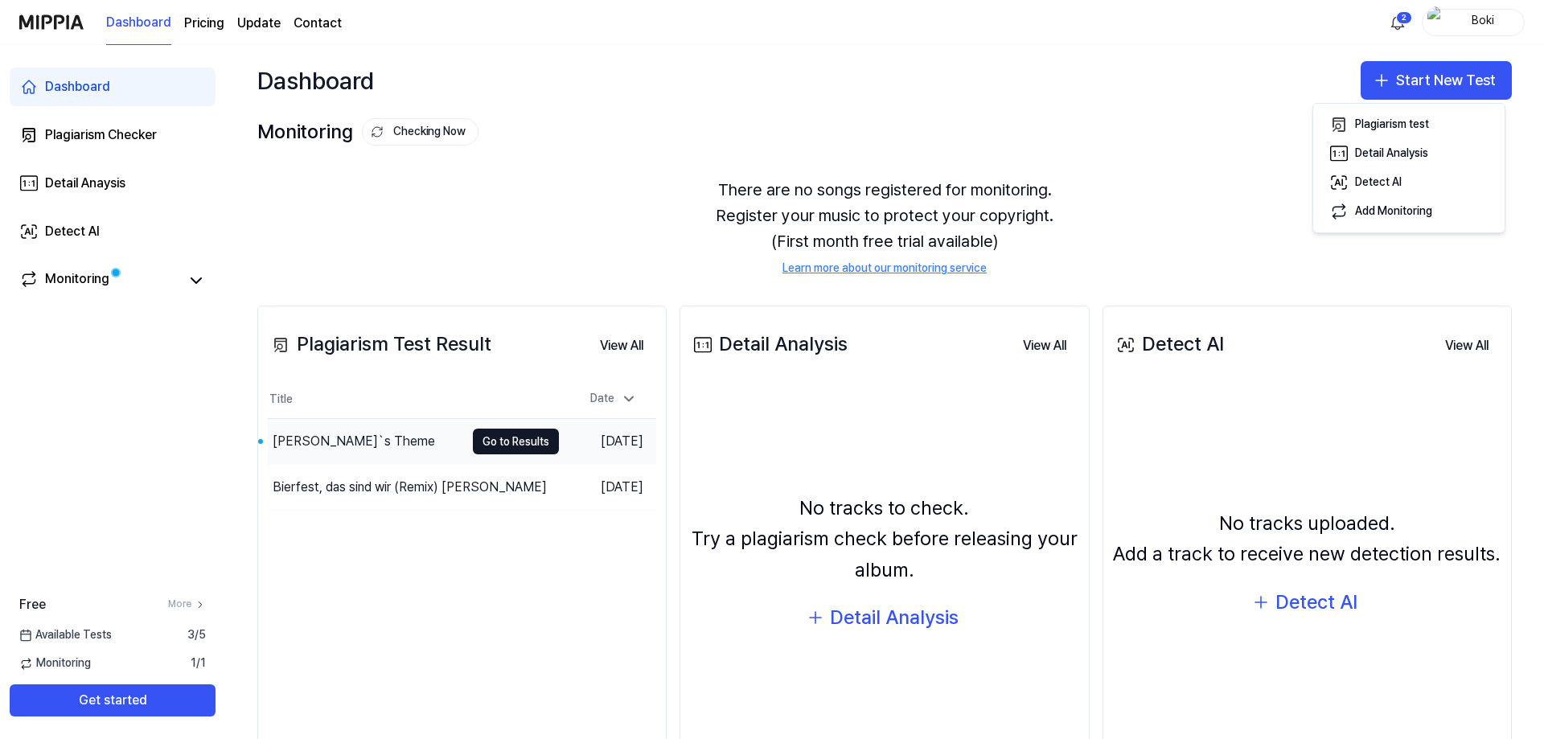
click at [365, 439] on div "Nickerson`s Theme" at bounding box center [354, 441] width 162 height 19
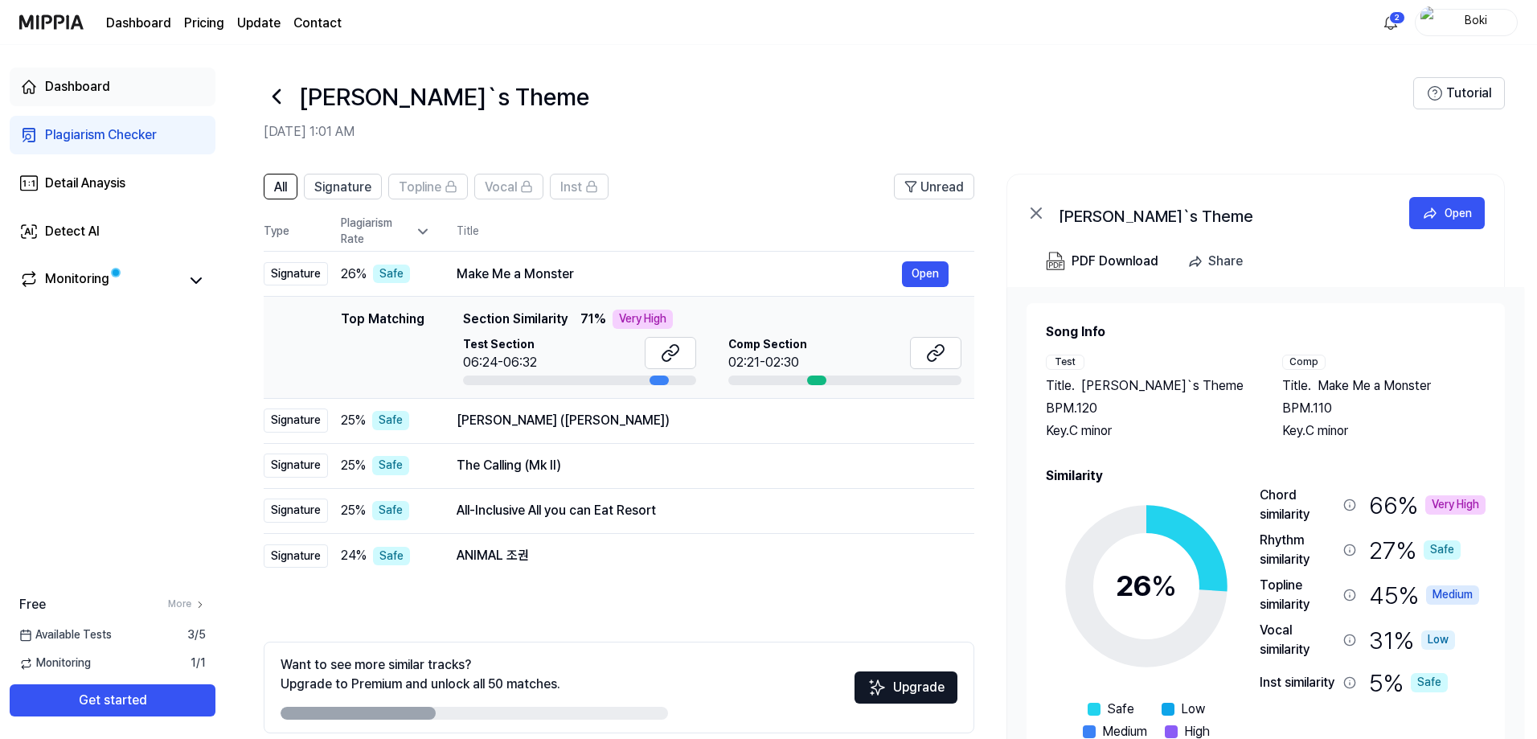
click at [102, 74] on link "Dashboard" at bounding box center [113, 87] width 206 height 39
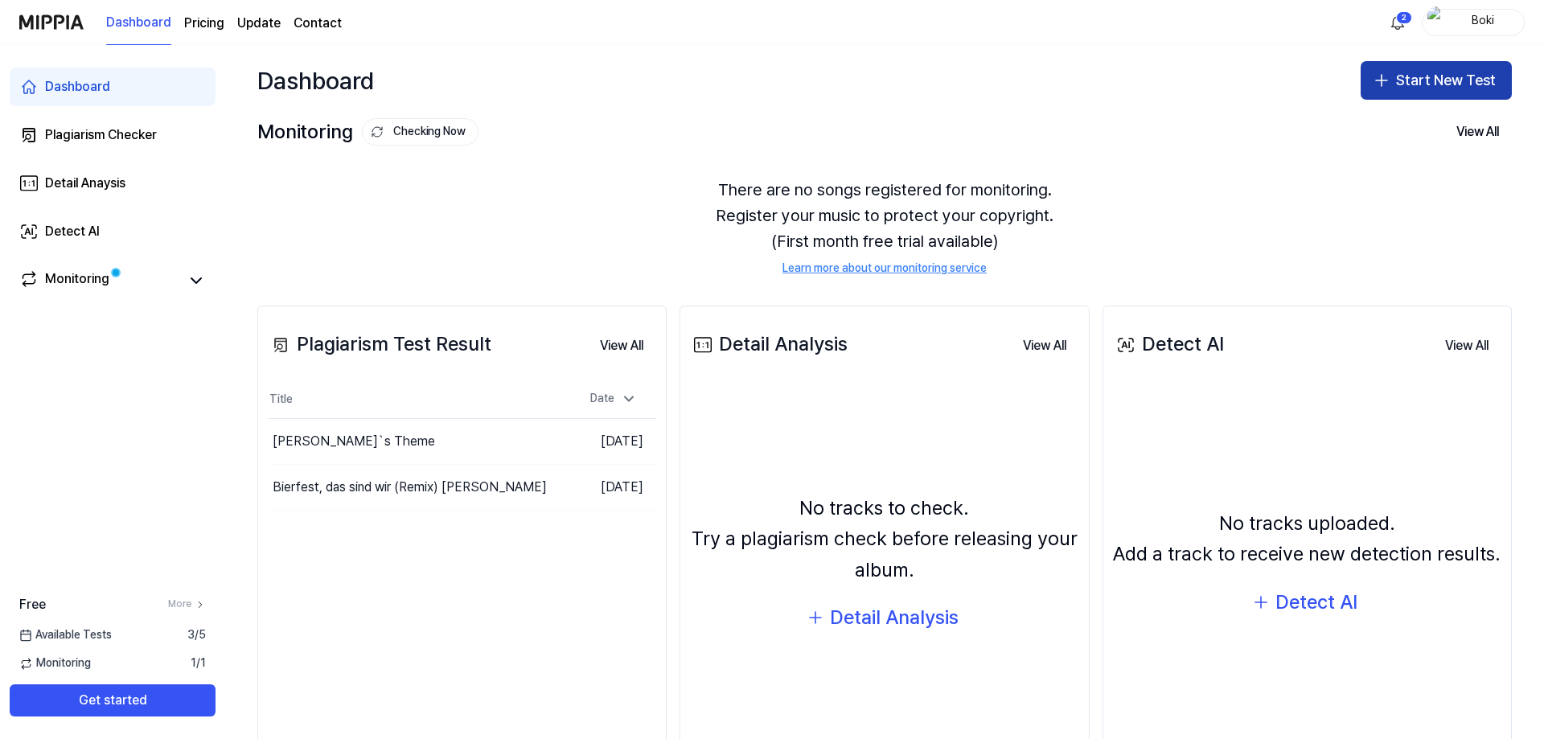
click at [1433, 69] on button "Start New Test" at bounding box center [1435, 80] width 151 height 39
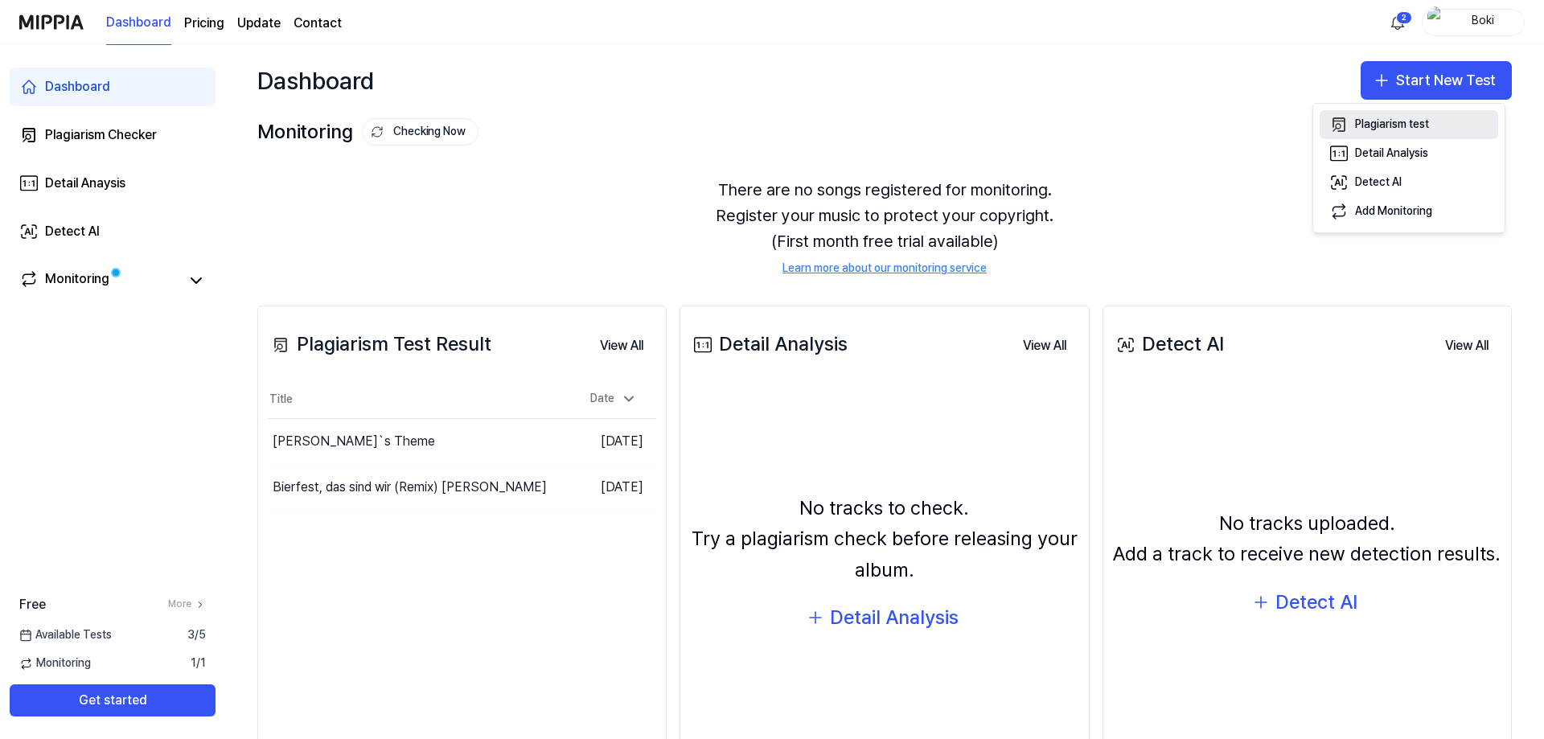
click at [1401, 125] on div "Plagiarism test" at bounding box center [1392, 125] width 74 height 16
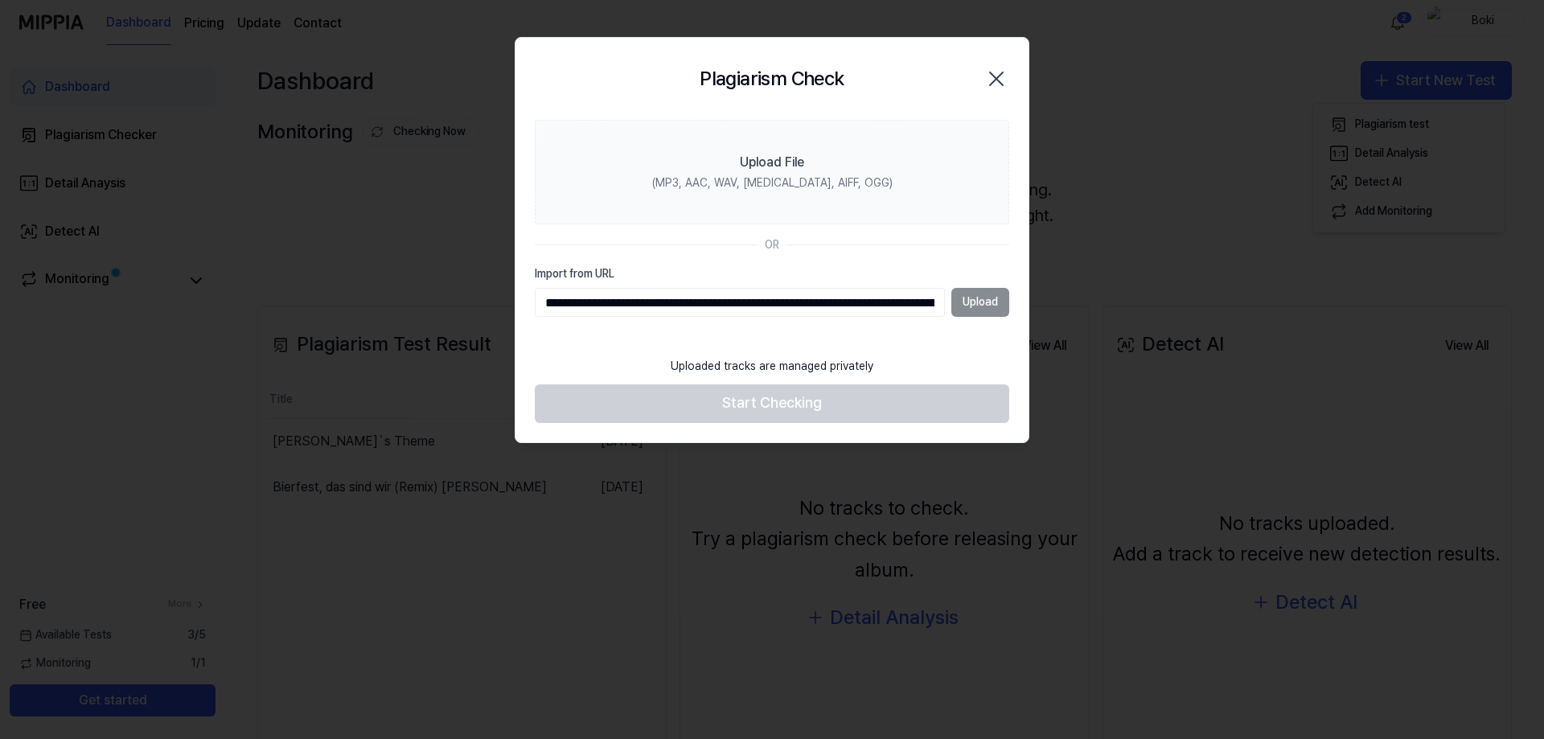
scroll to position [0, 277]
type input "**********"
click at [994, 299] on button "Upload" at bounding box center [980, 302] width 58 height 29
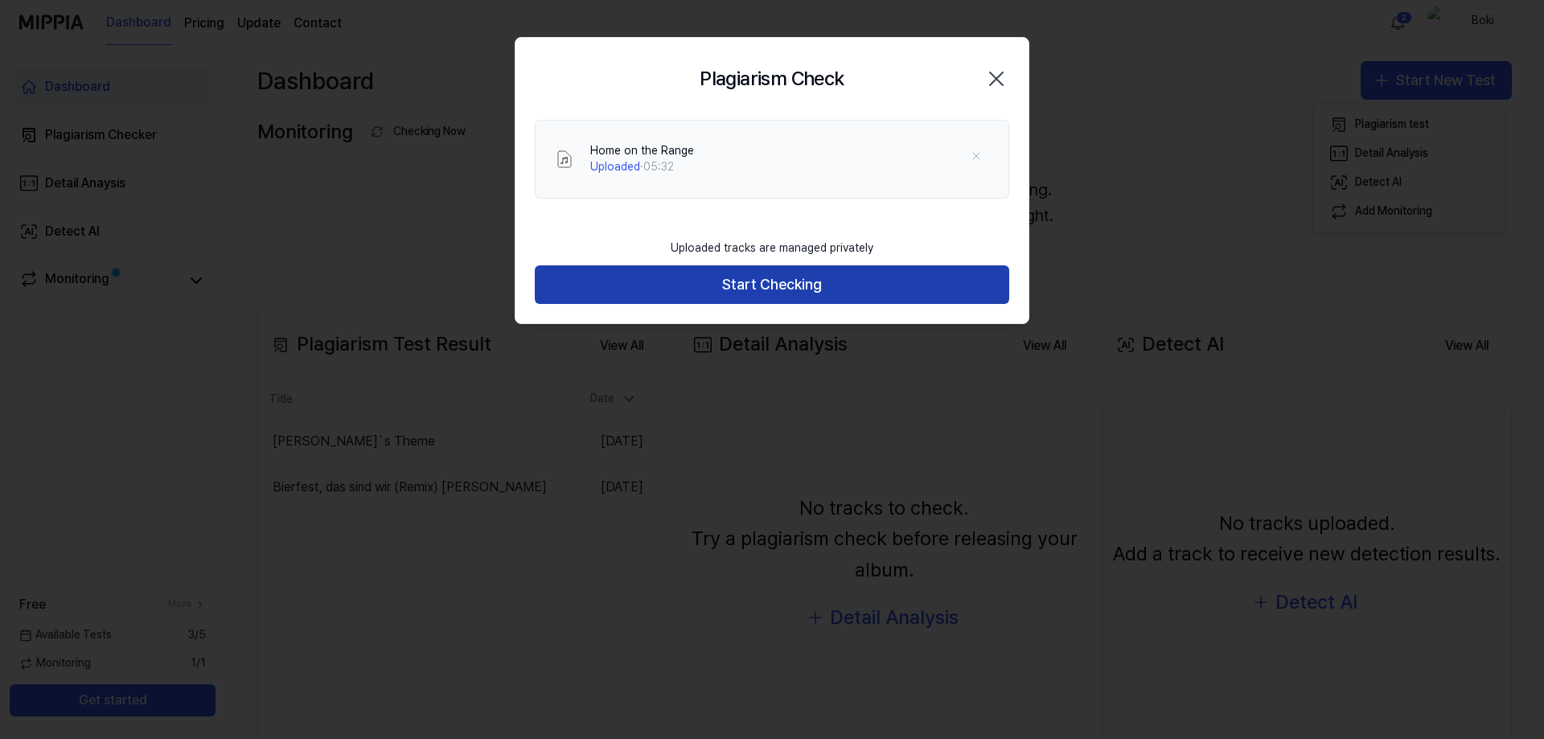
click at [781, 285] on button "Start Checking" at bounding box center [772, 284] width 474 height 39
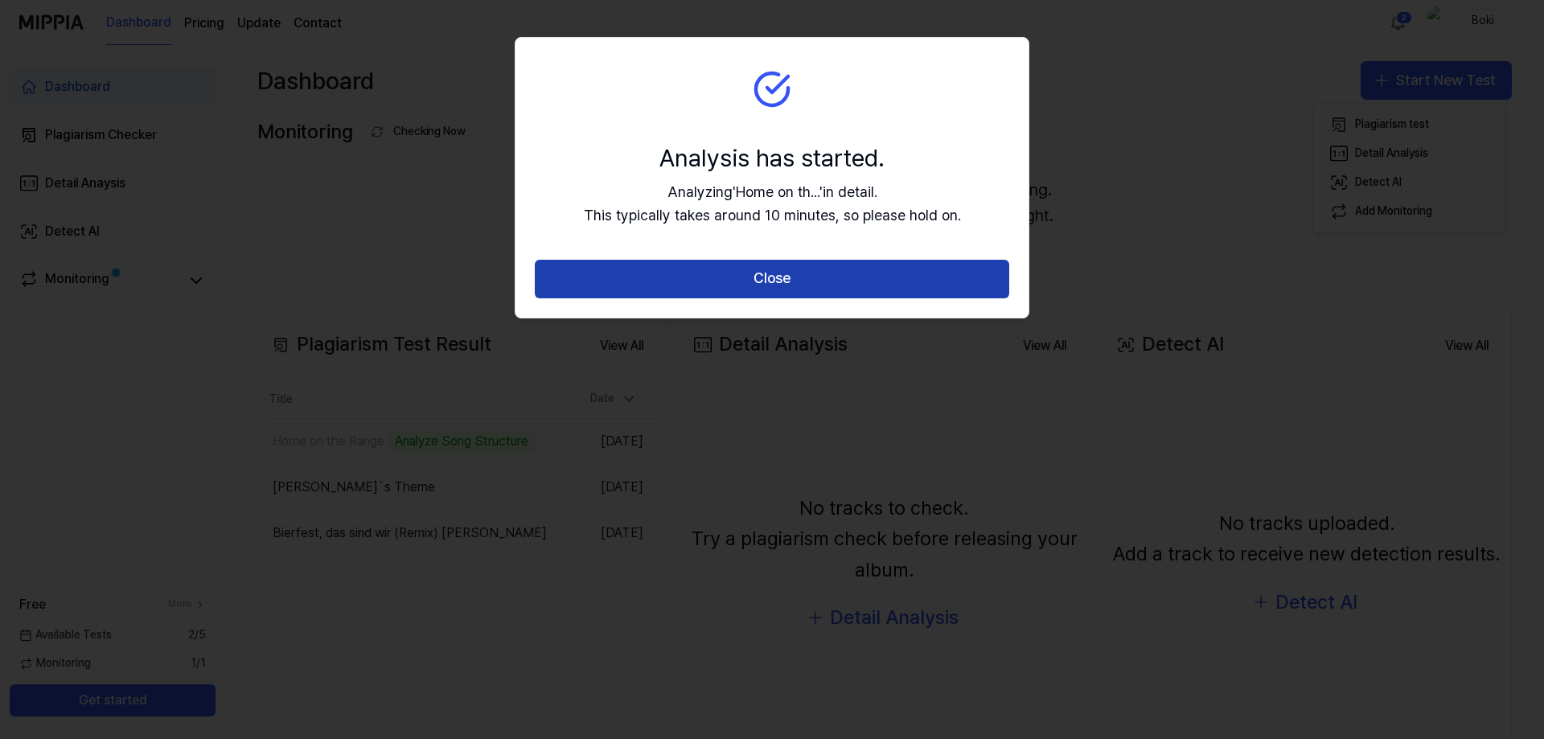
click at [777, 279] on button "Close" at bounding box center [772, 279] width 474 height 39
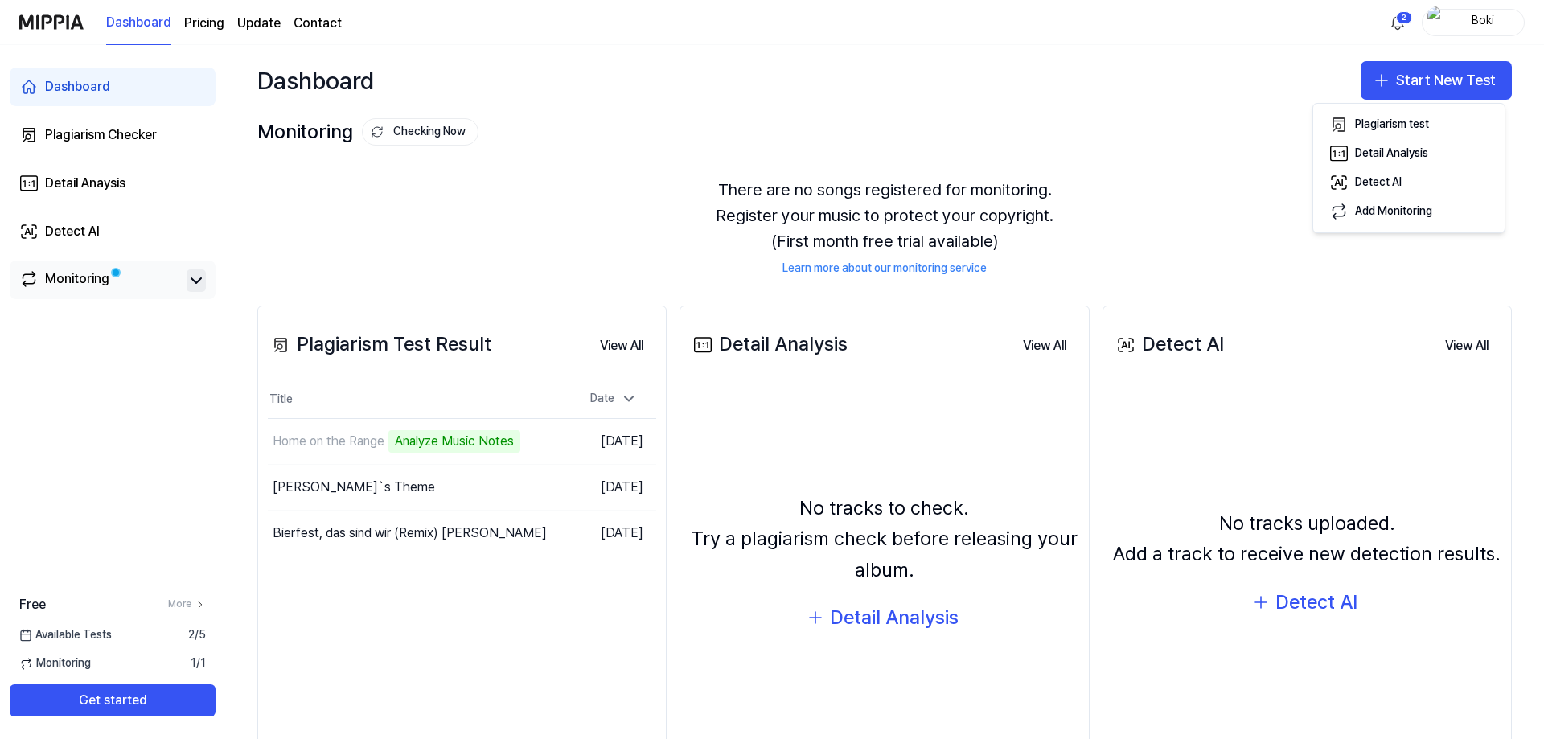
click at [200, 283] on icon at bounding box center [196, 280] width 19 height 19
click at [197, 279] on icon at bounding box center [196, 280] width 10 height 5
click at [195, 277] on icon at bounding box center [196, 280] width 19 height 19
click at [190, 290] on icon at bounding box center [196, 280] width 19 height 19
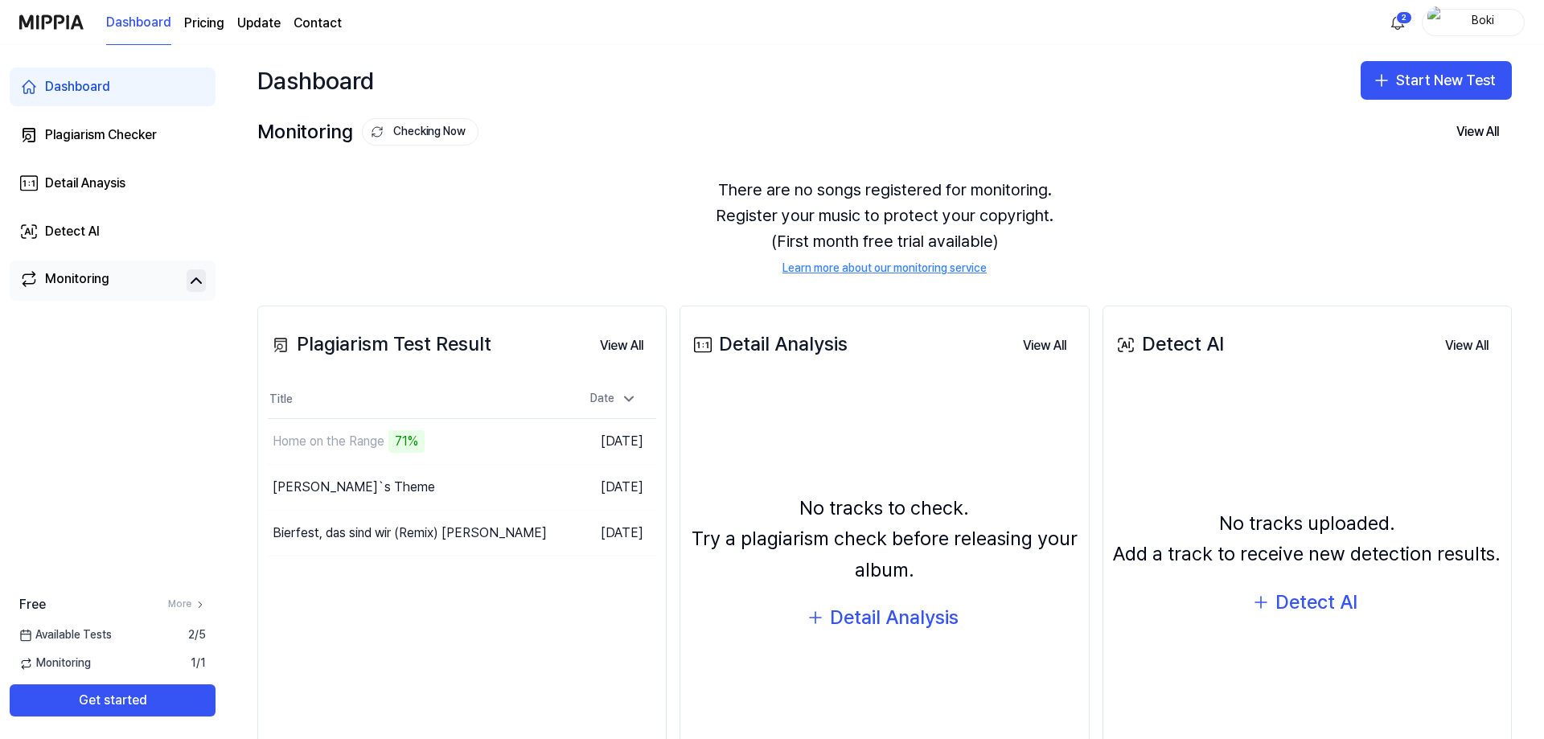
click at [125, 424] on div "Dashboard Plagiarism Checker Detail Anaysis Detect AI Monitoring Free More Avai…" at bounding box center [112, 392] width 225 height 694
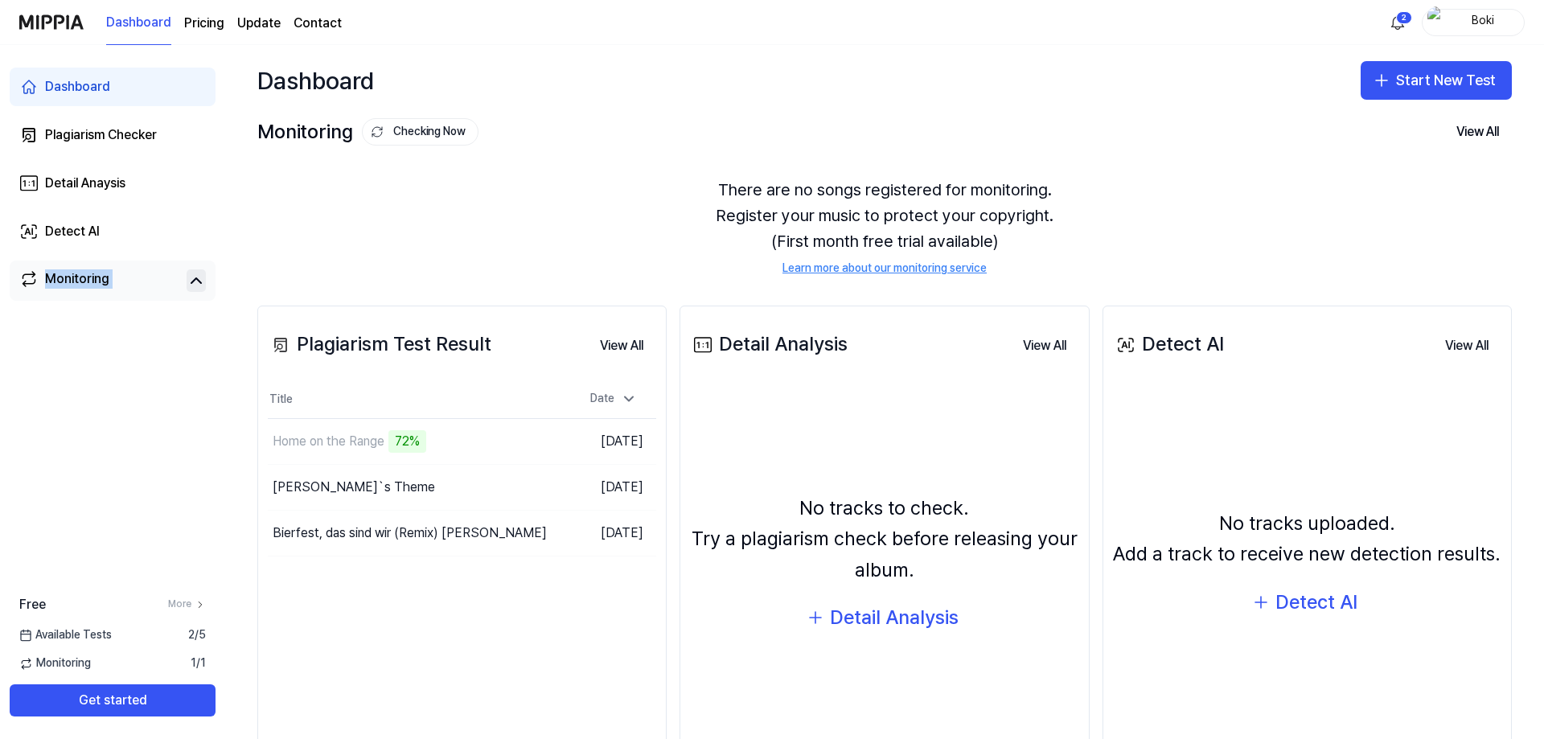
click at [125, 424] on div "Dashboard Plagiarism Checker Detail Anaysis Detect AI Monitoring Free More Avai…" at bounding box center [112, 392] width 225 height 694
click at [119, 404] on div "Dashboard Plagiarism Checker Detail Anaysis Detect AI Monitoring Free More Avai…" at bounding box center [112, 392] width 225 height 694
click at [122, 421] on div "Dashboard Plagiarism Checker Detail Anaysis Detect AI Monitoring Free More Avai…" at bounding box center [112, 392] width 225 height 694
drag, startPoint x: 309, startPoint y: 435, endPoint x: 303, endPoint y: 429, distance: 8.5
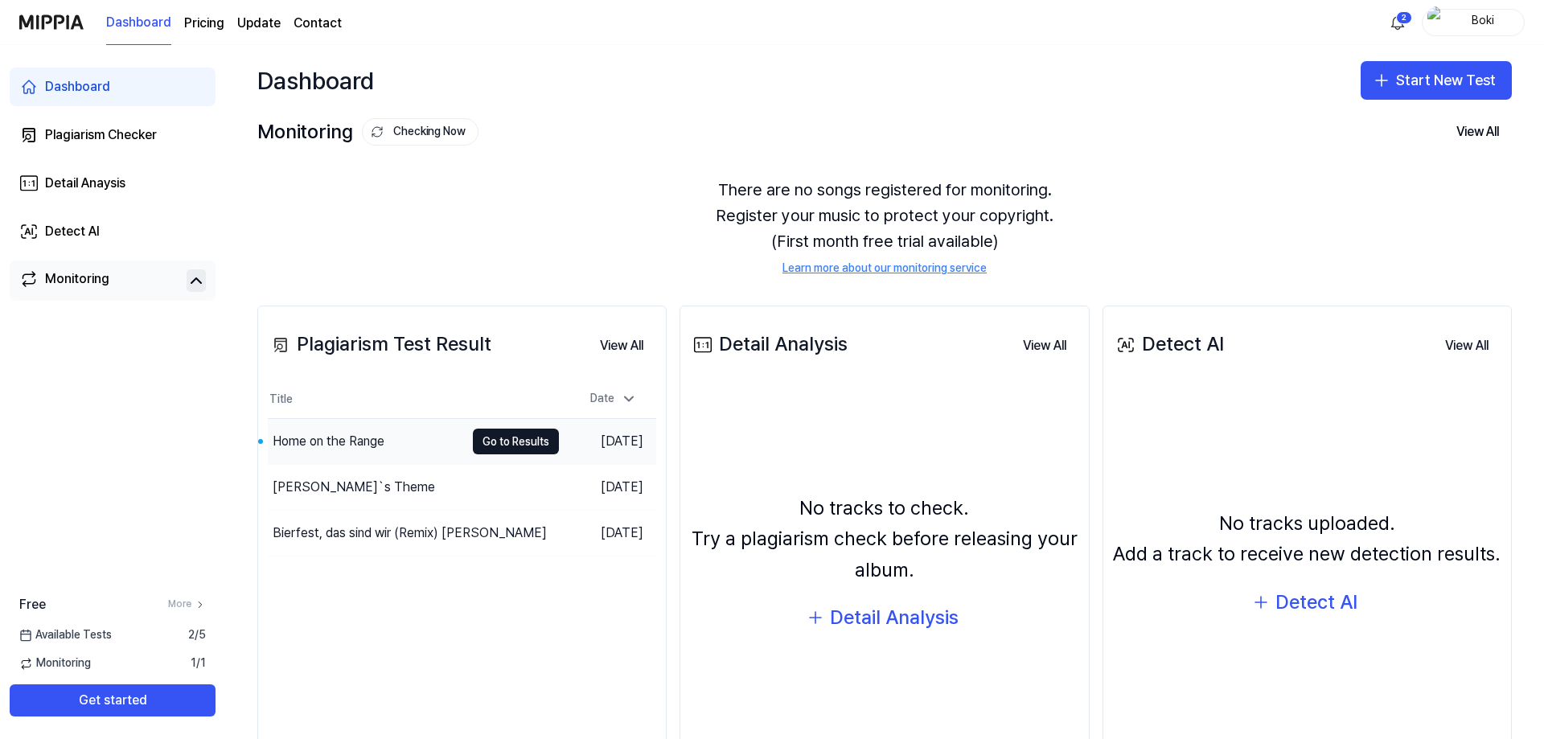
click at [308, 433] on div "Home on the Range" at bounding box center [329, 441] width 112 height 19
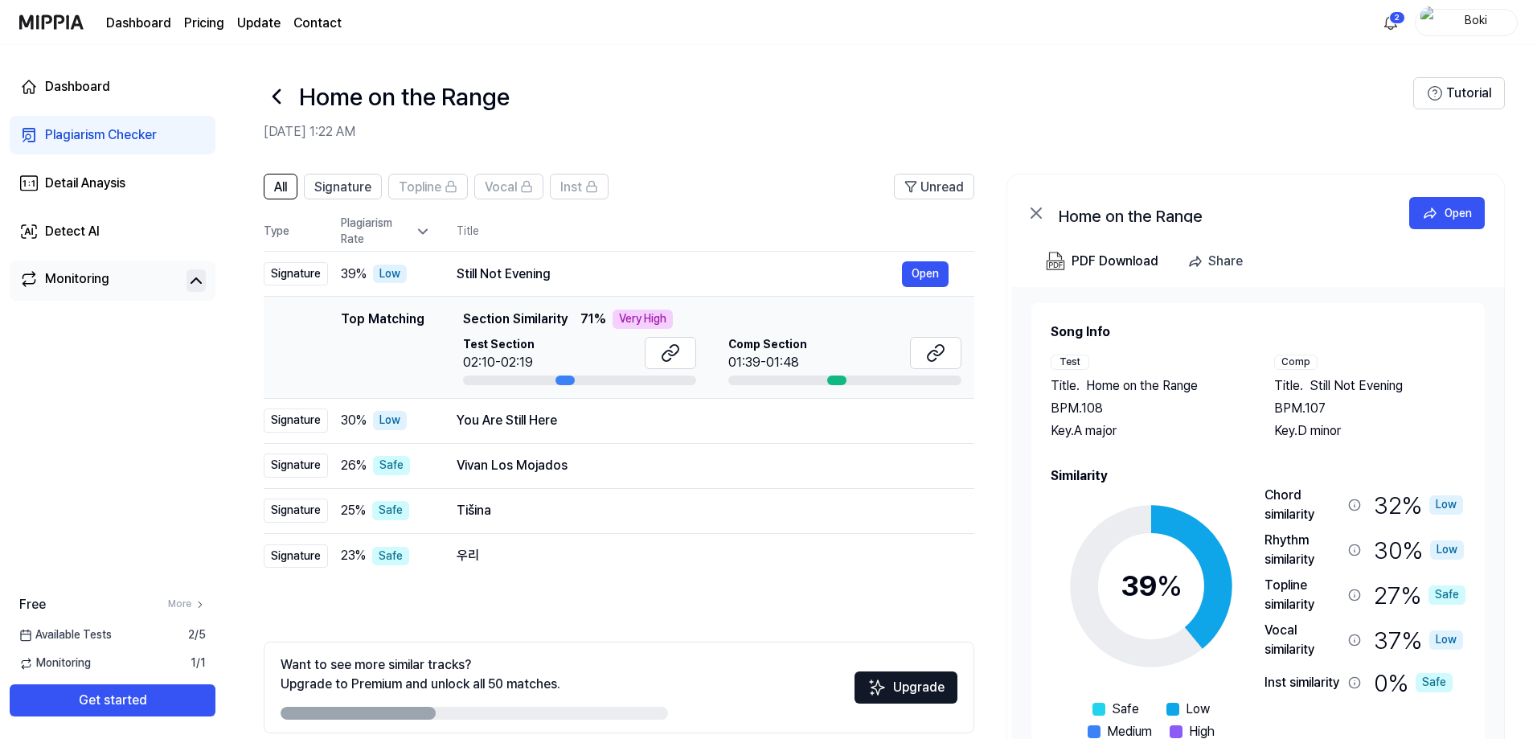
drag, startPoint x: 1252, startPoint y: 390, endPoint x: 1336, endPoint y: 382, distance: 84.8
click at [1336, 382] on div "Test Title . Home on the Range BPM. 108 Key. A major Comp Title . Still Not Eve…" at bounding box center [1258, 398] width 415 height 86
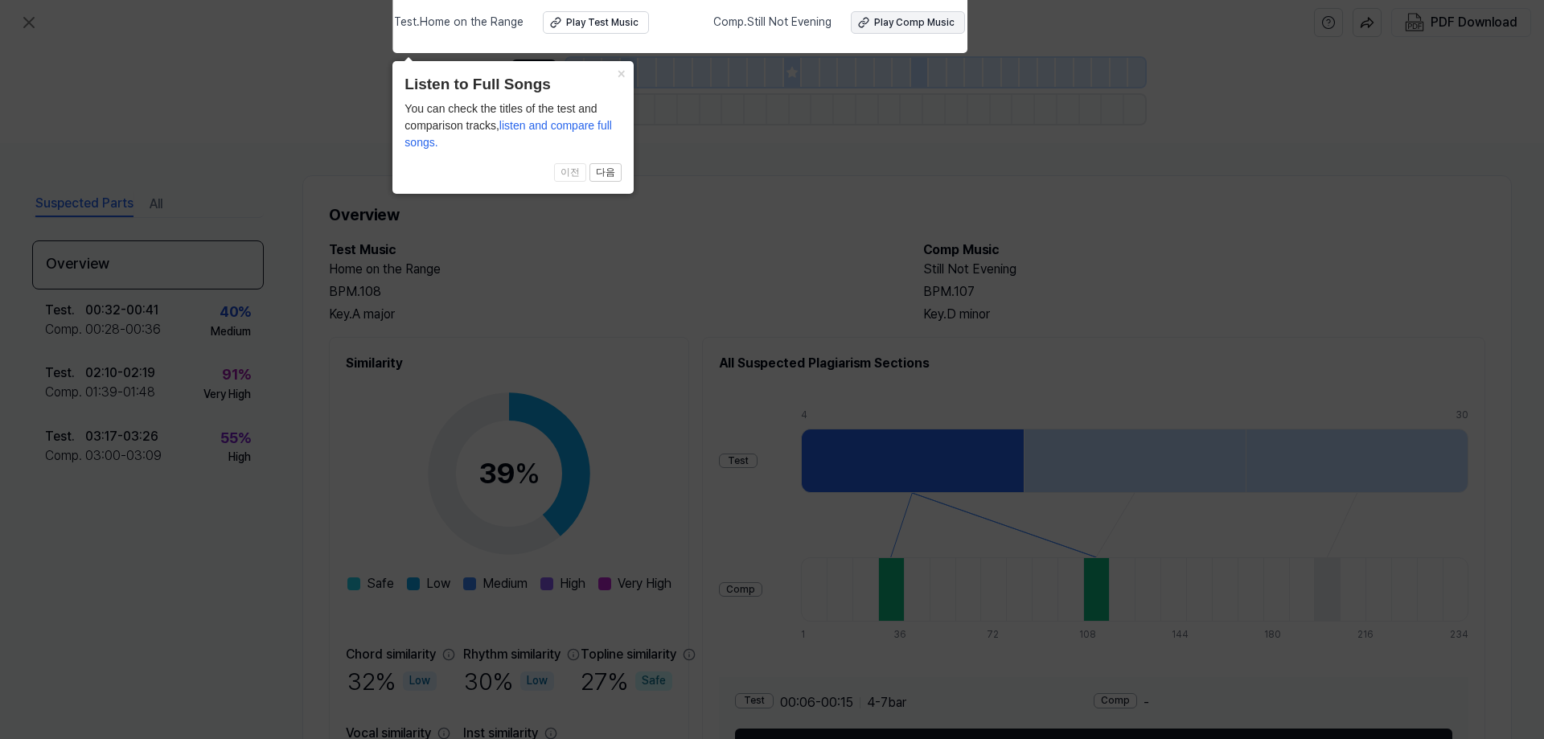
click at [918, 23] on div "Play Comp Music" at bounding box center [914, 23] width 80 height 14
click at [705, 109] on icon at bounding box center [772, 365] width 1544 height 747
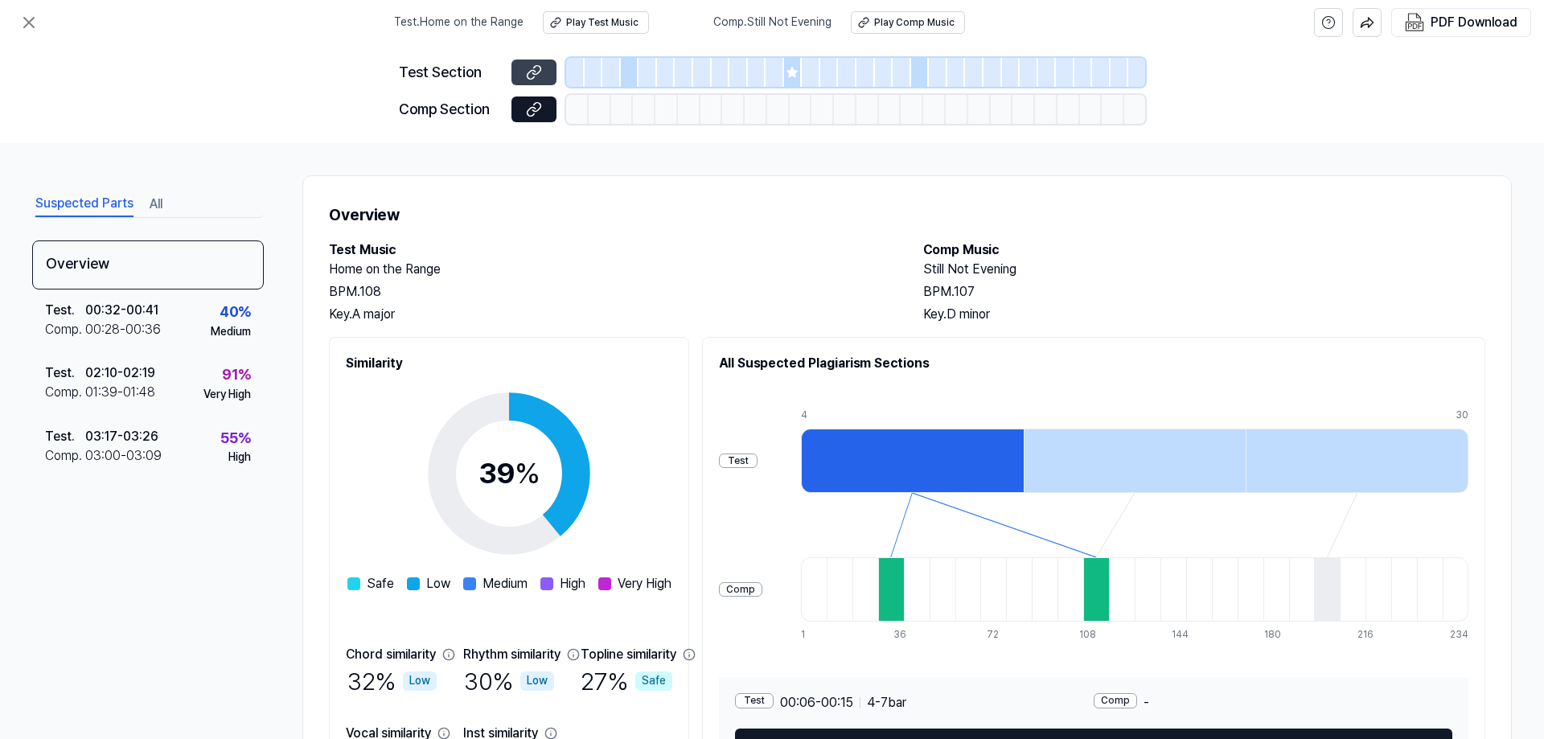
click at [543, 68] on button at bounding box center [533, 72] width 45 height 26
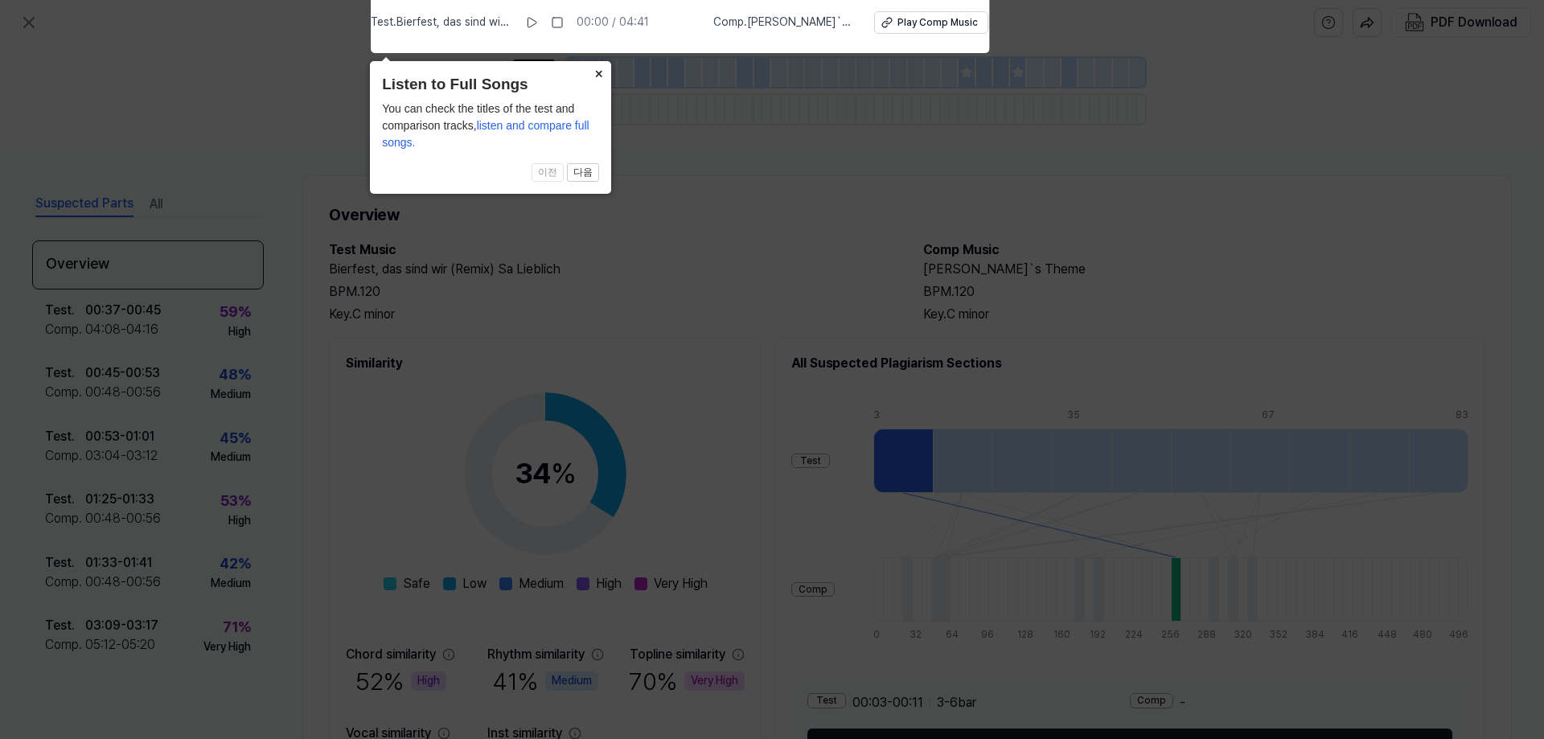
click at [703, 215] on icon at bounding box center [772, 365] width 1544 height 747
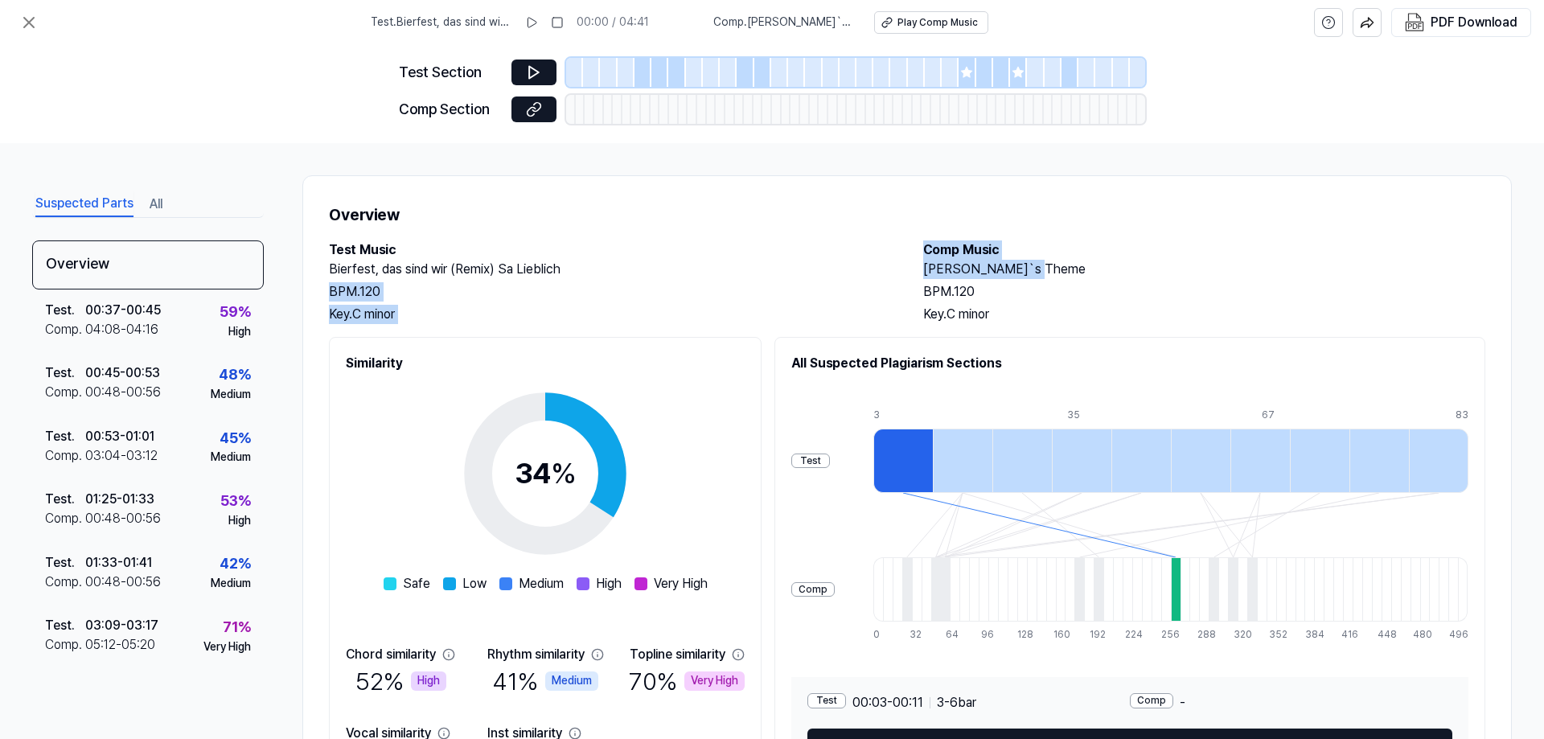
drag, startPoint x: 903, startPoint y: 269, endPoint x: 1029, endPoint y: 265, distance: 126.3
click at [1029, 265] on div "Test Music Bierfest, das sind wir (Remix) Sa Lieblich BPM. 120 Key. C minor Com…" at bounding box center [907, 282] width 1156 height 84
click at [1057, 264] on h2 "[PERSON_NAME]`s Theme" at bounding box center [1204, 269] width 562 height 19
drag, startPoint x: 1049, startPoint y: 266, endPoint x: 920, endPoint y: 274, distance: 129.7
click at [923, 274] on h2 "[PERSON_NAME]`s Theme" at bounding box center [1204, 269] width 562 height 19
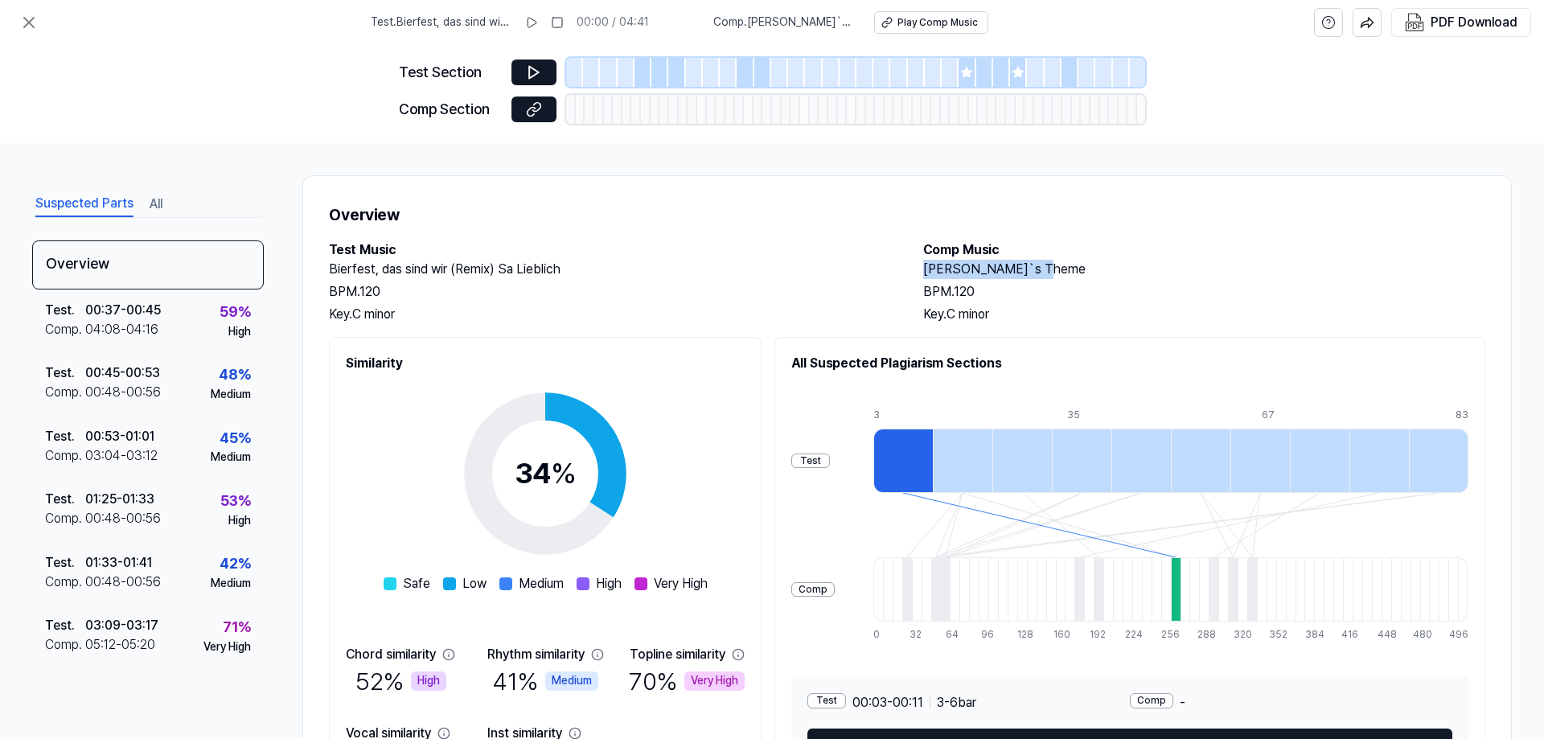
copy h2 "[PERSON_NAME]`s Theme"
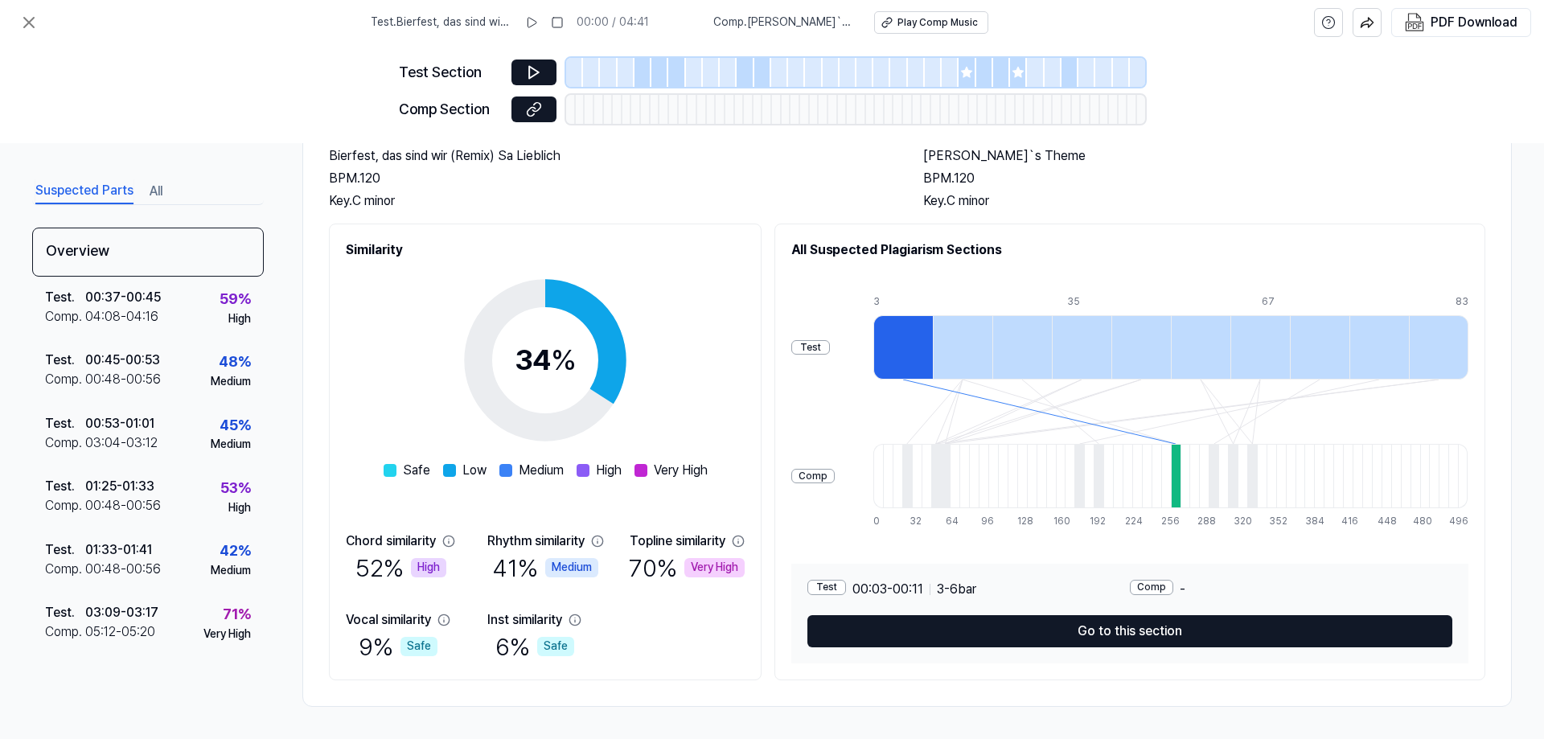
click at [822, 353] on div "Test" at bounding box center [810, 347] width 39 height 15
click at [904, 344] on div at bounding box center [902, 347] width 59 height 64
